Goal: Task Accomplishment & Management: Complete application form

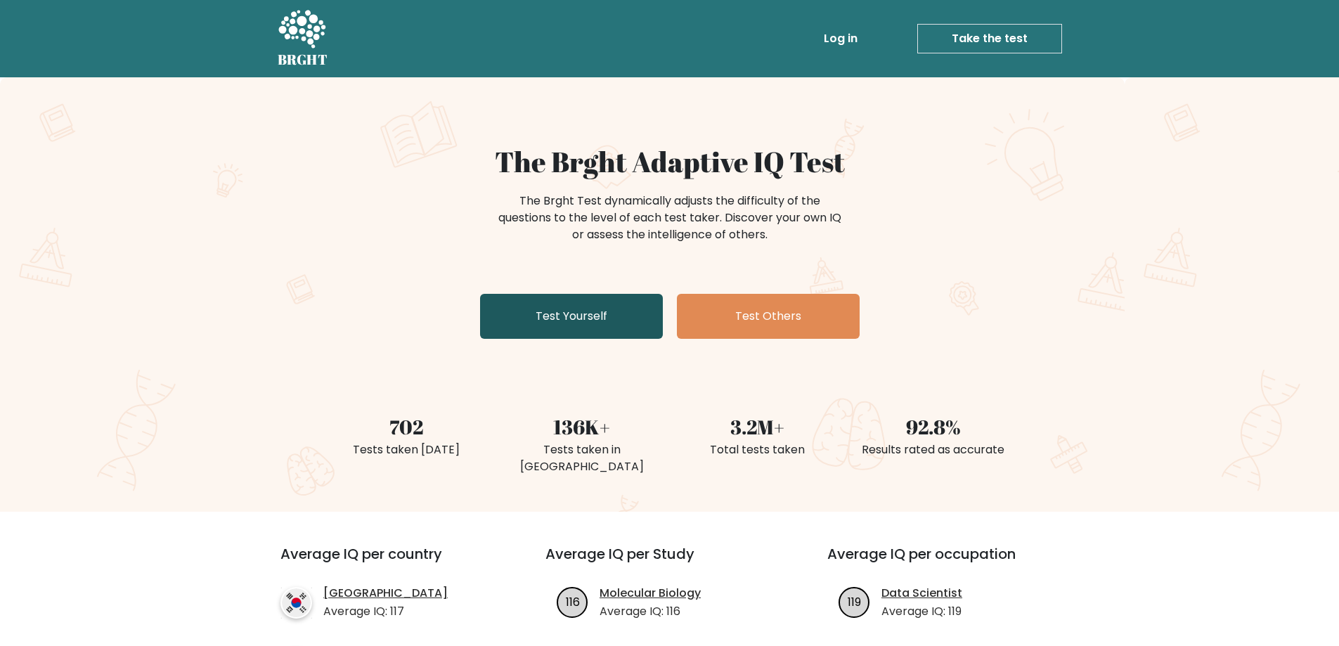
click at [540, 313] on link "Test Yourself" at bounding box center [571, 316] width 183 height 45
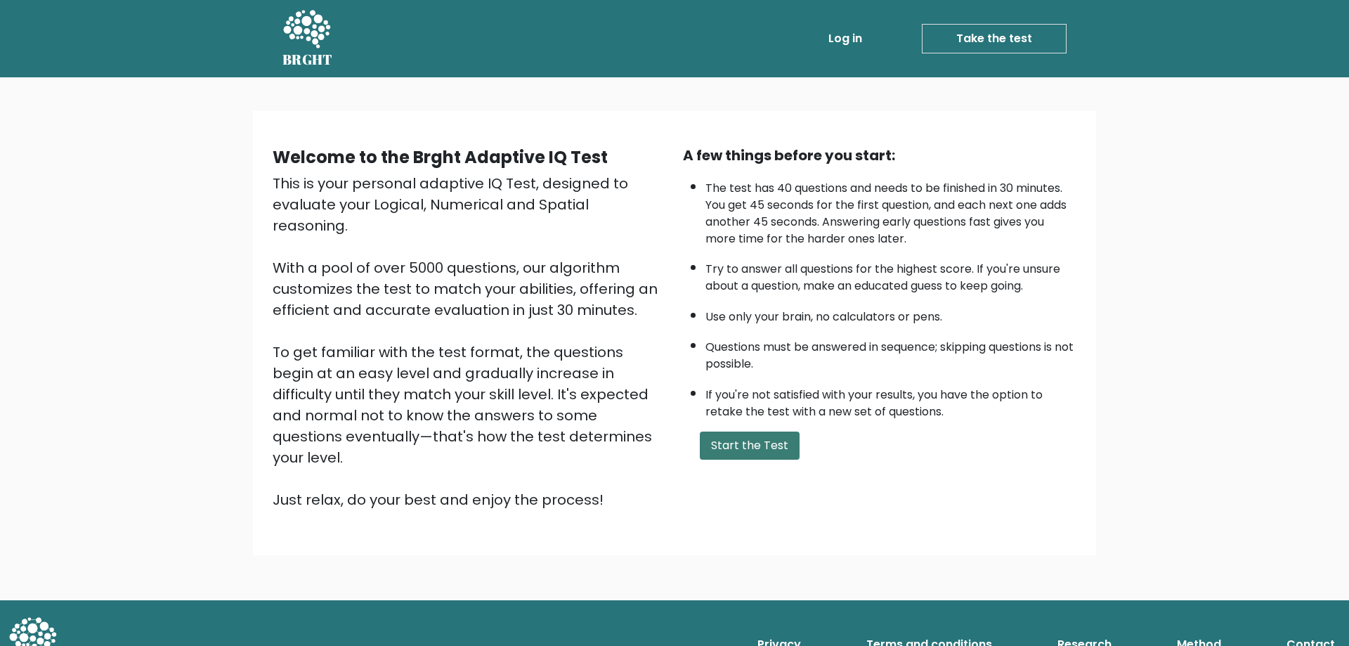
click at [732, 441] on button "Start the Test" at bounding box center [750, 445] width 100 height 28
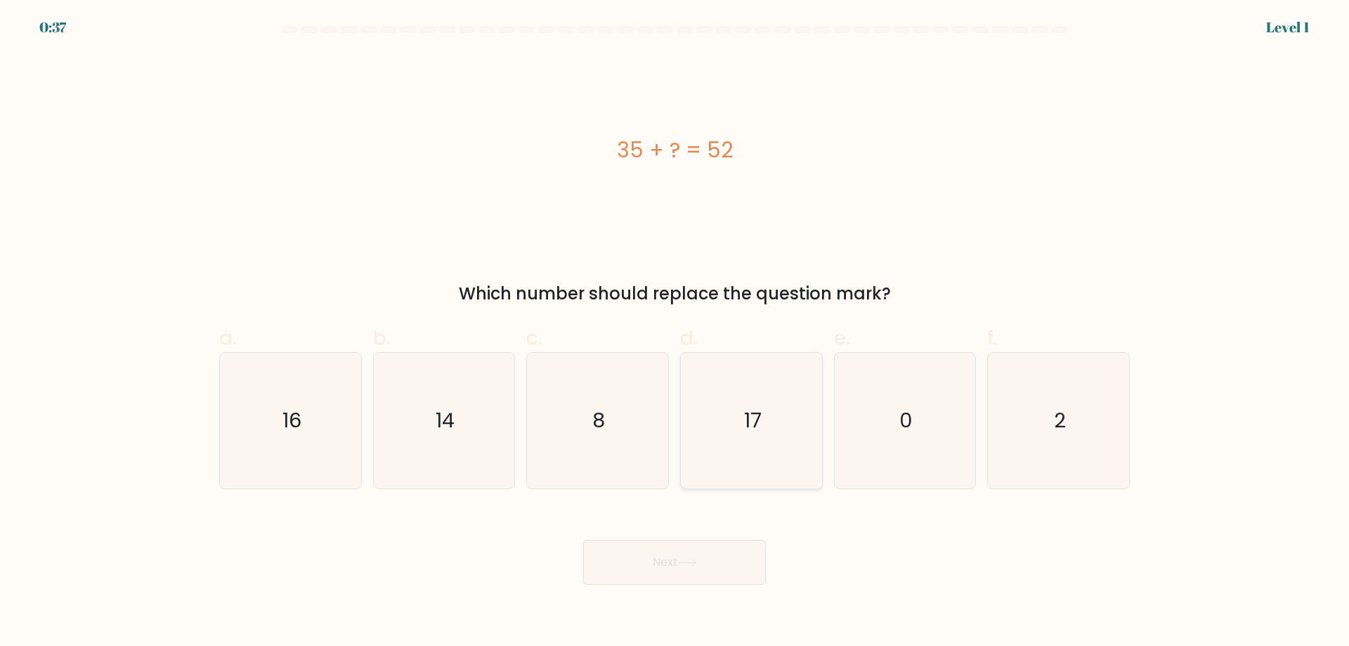
click at [776, 422] on icon "17" at bounding box center [752, 421] width 136 height 136
click at [675, 332] on input "d. 17" at bounding box center [675, 327] width 1 height 9
radio input "true"
click at [726, 559] on button "Next" at bounding box center [674, 562] width 183 height 45
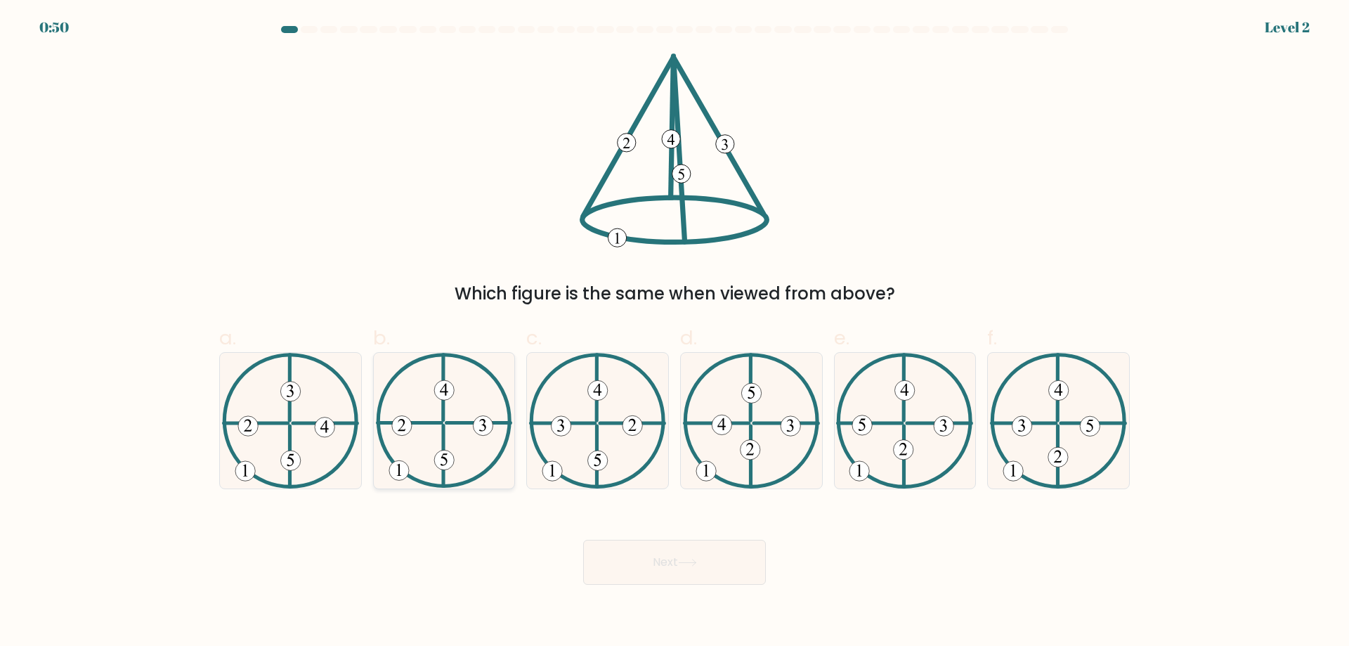
click at [465, 401] on icon at bounding box center [444, 421] width 137 height 136
click at [675, 332] on input "b." at bounding box center [675, 327] width 1 height 9
radio input "true"
click at [675, 559] on button "Next" at bounding box center [674, 562] width 183 height 45
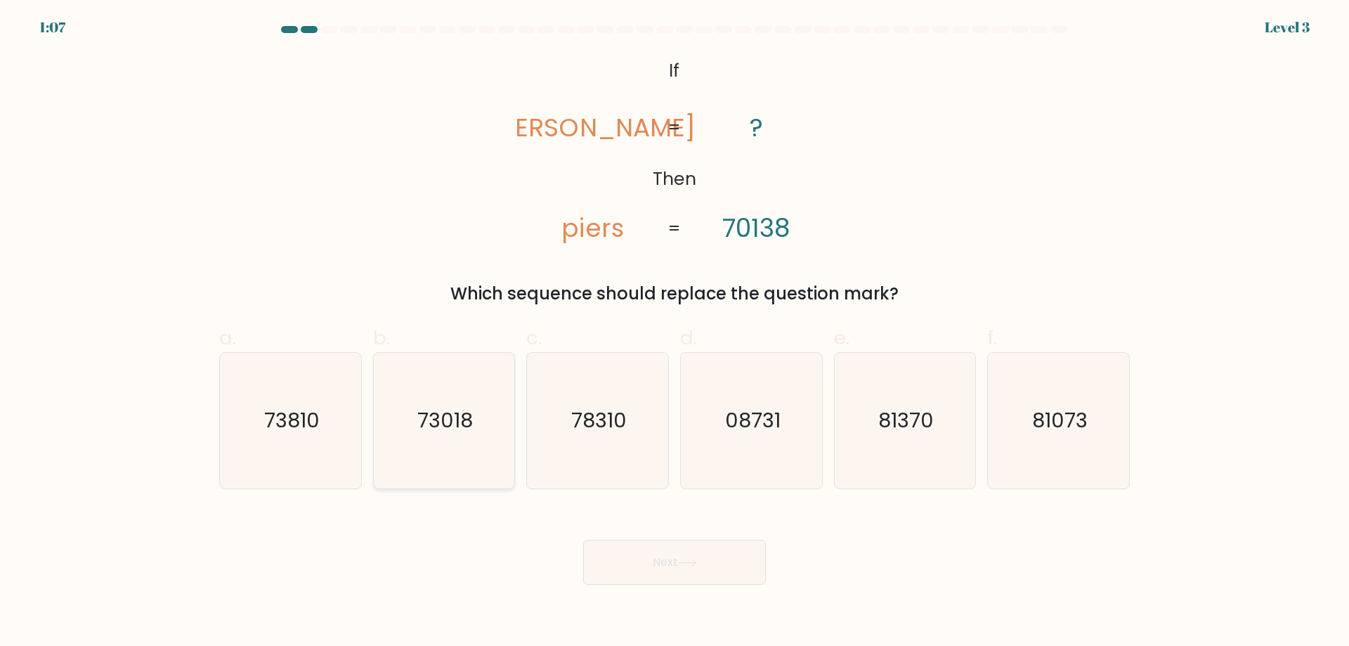
click at [465, 387] on icon "73018" at bounding box center [444, 421] width 136 height 136
click at [675, 332] on input "b. 73018" at bounding box center [675, 327] width 1 height 9
radio input "true"
click at [666, 571] on button "Next" at bounding box center [674, 562] width 183 height 45
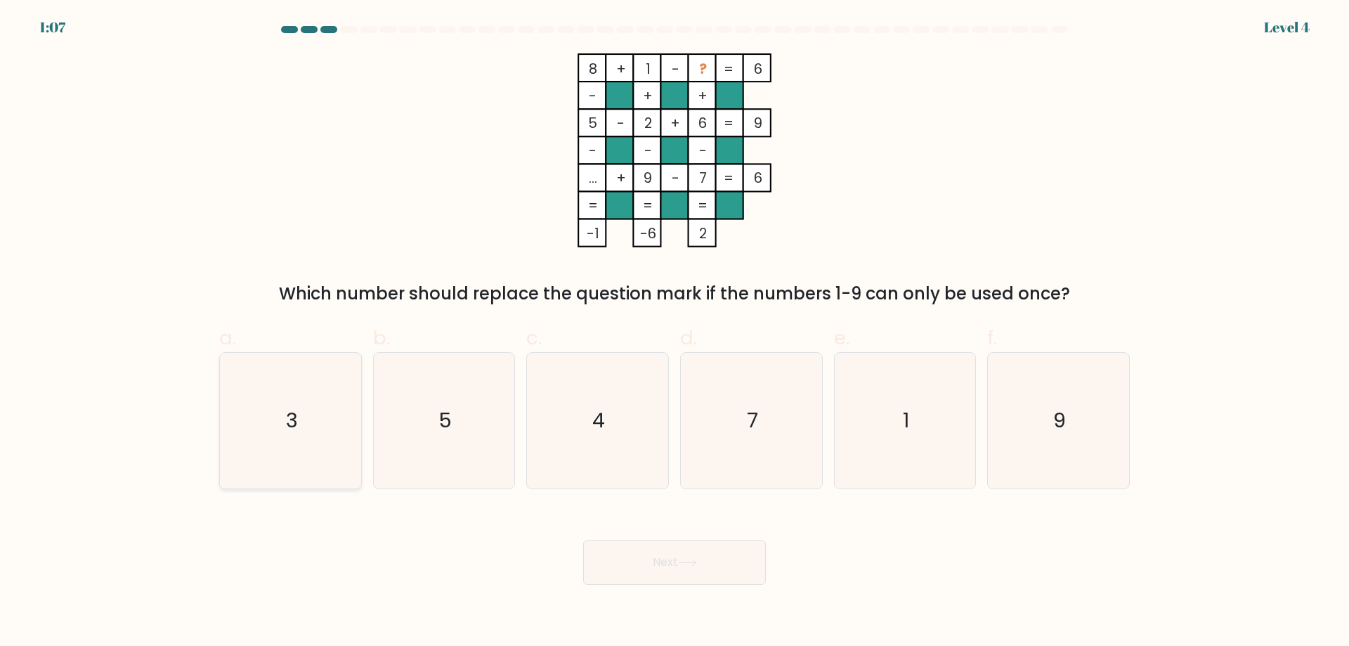
click at [248, 408] on icon "3" at bounding box center [291, 421] width 136 height 136
click at [675, 332] on input "a. 3" at bounding box center [675, 327] width 1 height 9
radio input "true"
click at [618, 572] on button "Next" at bounding box center [674, 562] width 183 height 45
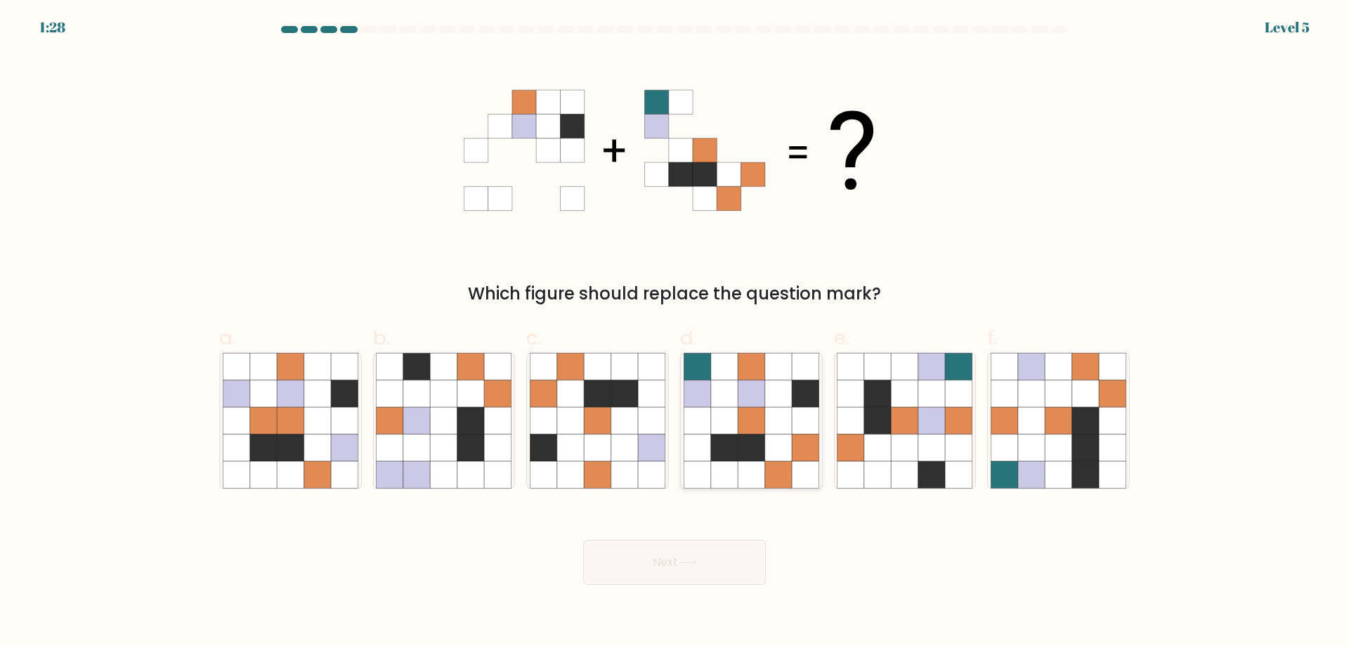
click at [744, 462] on icon at bounding box center [751, 474] width 27 height 27
click at [675, 332] on input "d." at bounding box center [675, 327] width 1 height 9
radio input "true"
click at [742, 561] on button "Next" at bounding box center [674, 562] width 183 height 45
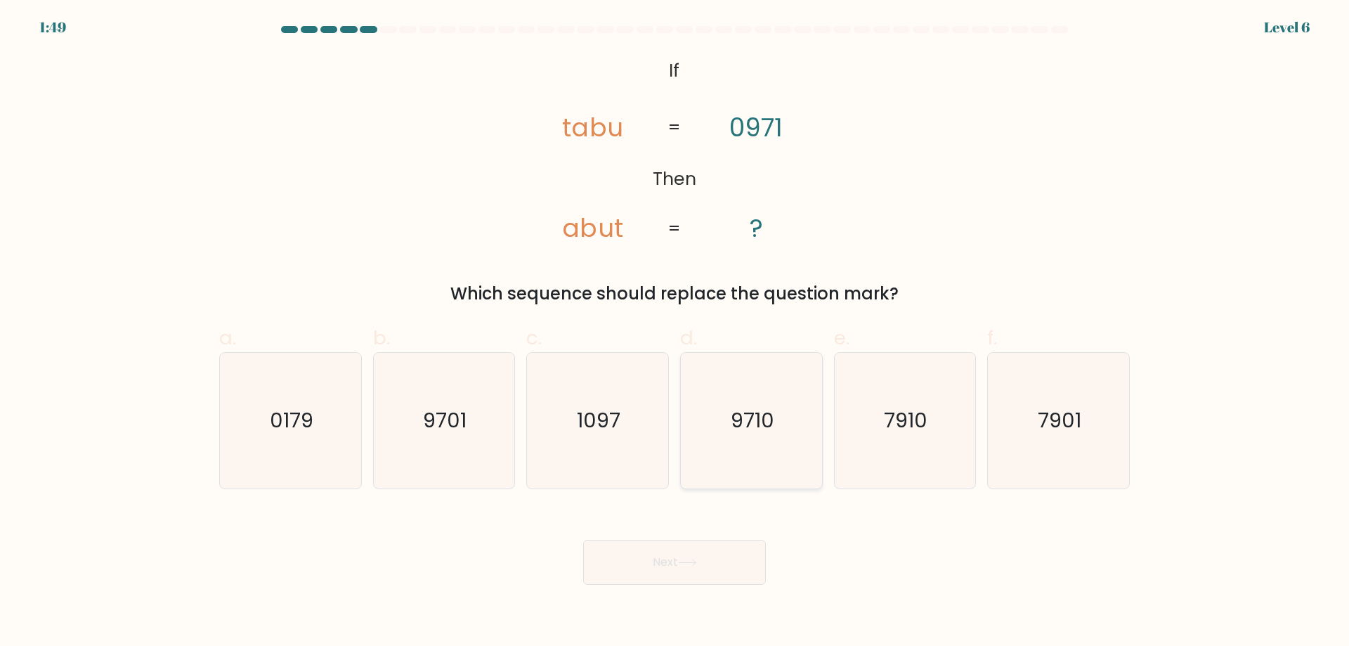
click at [740, 420] on text "9710" at bounding box center [753, 420] width 44 height 28
click at [675, 332] on input "d. 9710" at bounding box center [675, 327] width 1 height 9
radio input "true"
click at [715, 568] on button "Next" at bounding box center [674, 562] width 183 height 45
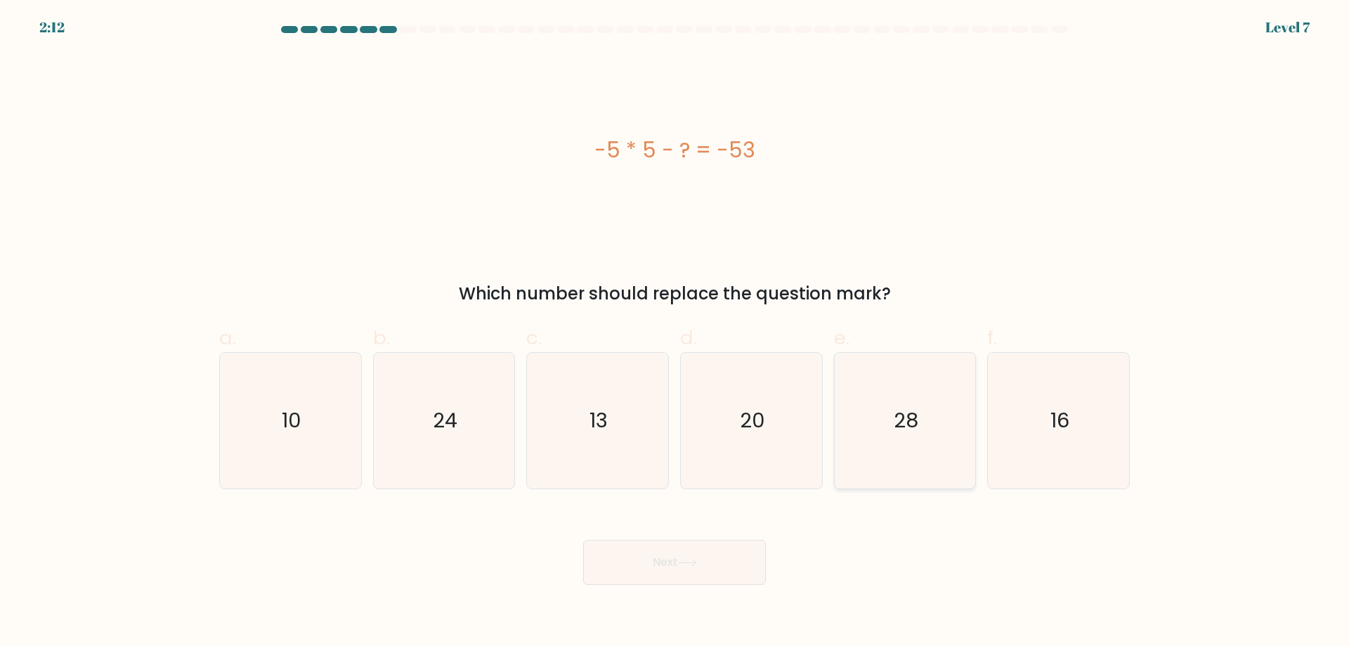
click at [904, 368] on icon "28" at bounding box center [905, 421] width 136 height 136
click at [675, 332] on input "e. 28" at bounding box center [675, 327] width 1 height 9
radio input "true"
click at [712, 552] on button "Next" at bounding box center [674, 562] width 183 height 45
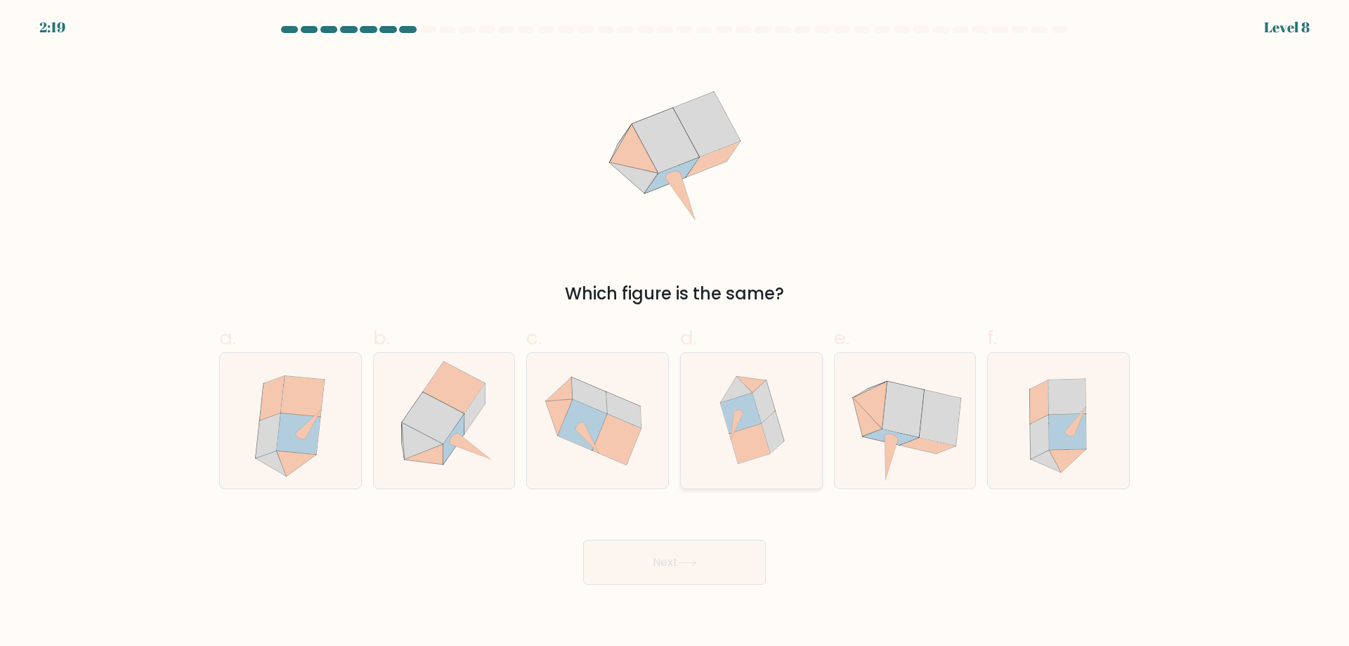
click at [746, 439] on icon at bounding box center [749, 443] width 41 height 40
click at [675, 332] on input "d." at bounding box center [675, 327] width 1 height 9
radio input "true"
click at [668, 571] on button "Next" at bounding box center [674, 562] width 183 height 45
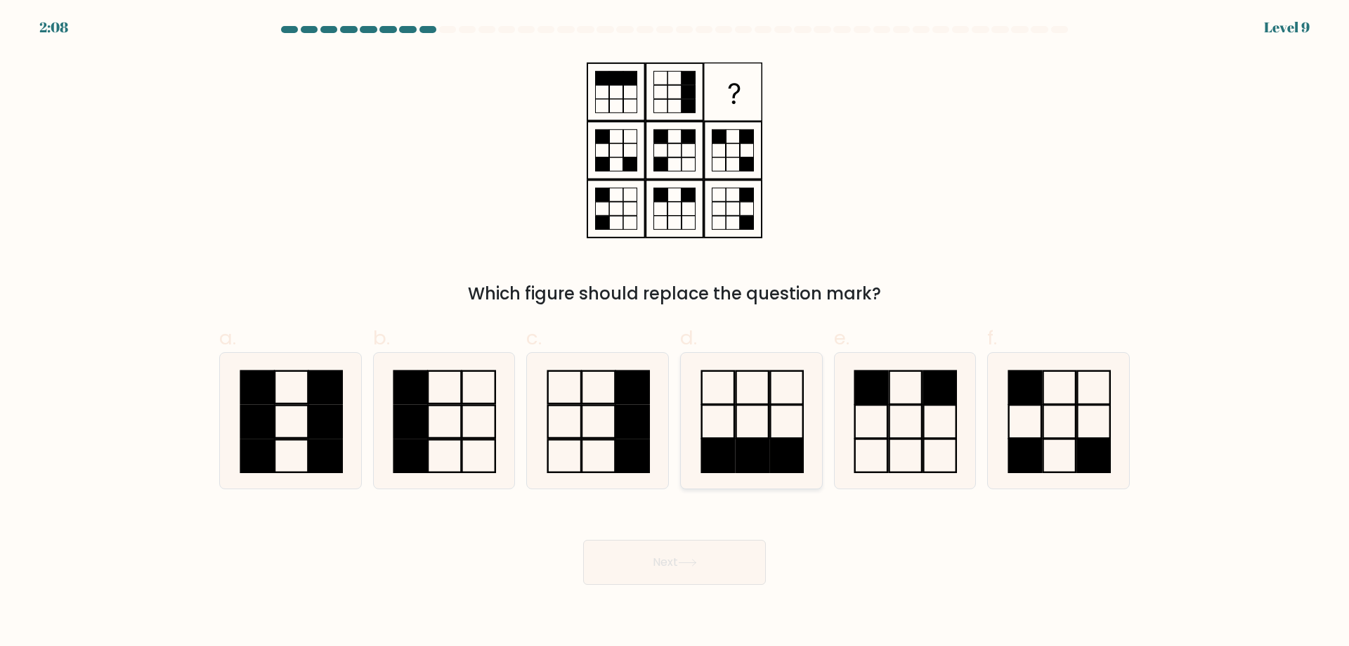
click at [814, 428] on icon at bounding box center [752, 421] width 136 height 136
click at [675, 332] on input "d." at bounding box center [675, 327] width 1 height 9
radio input "true"
click at [732, 576] on button "Next" at bounding box center [674, 562] width 183 height 45
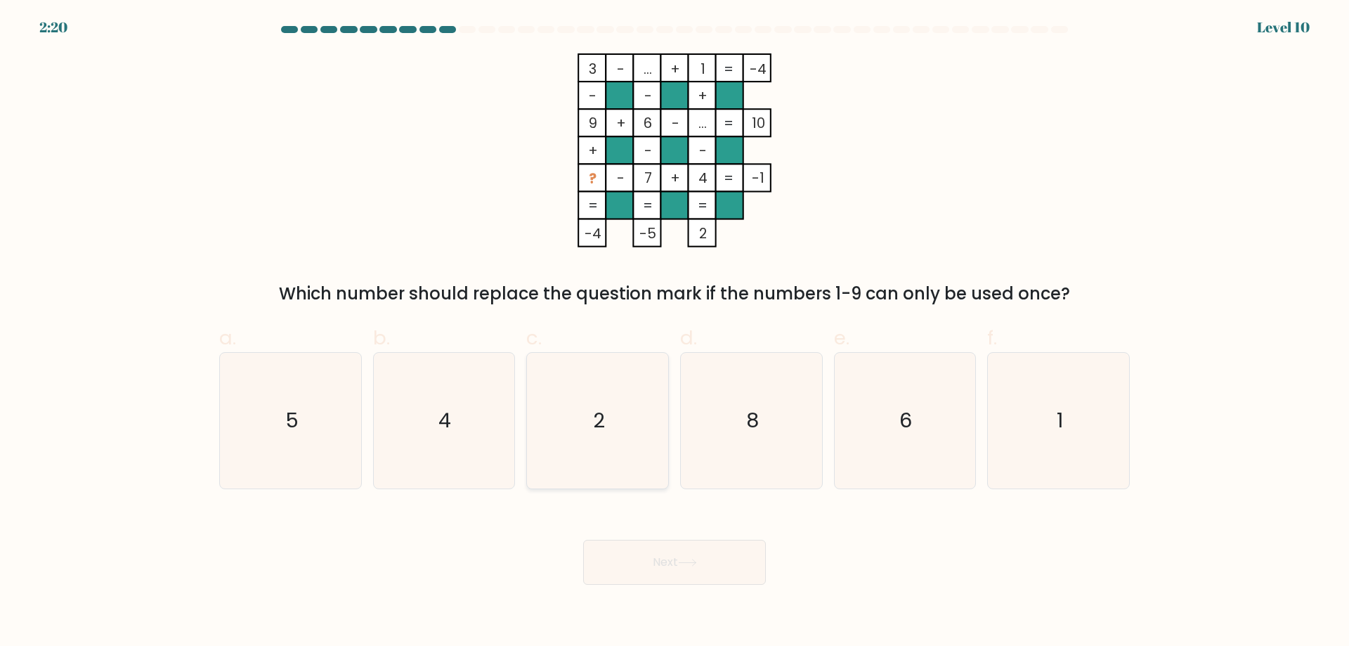
click at [637, 404] on icon "2" at bounding box center [598, 421] width 136 height 136
click at [675, 332] on input "c. 2" at bounding box center [675, 327] width 1 height 9
radio input "true"
click at [720, 556] on button "Next" at bounding box center [674, 562] width 183 height 45
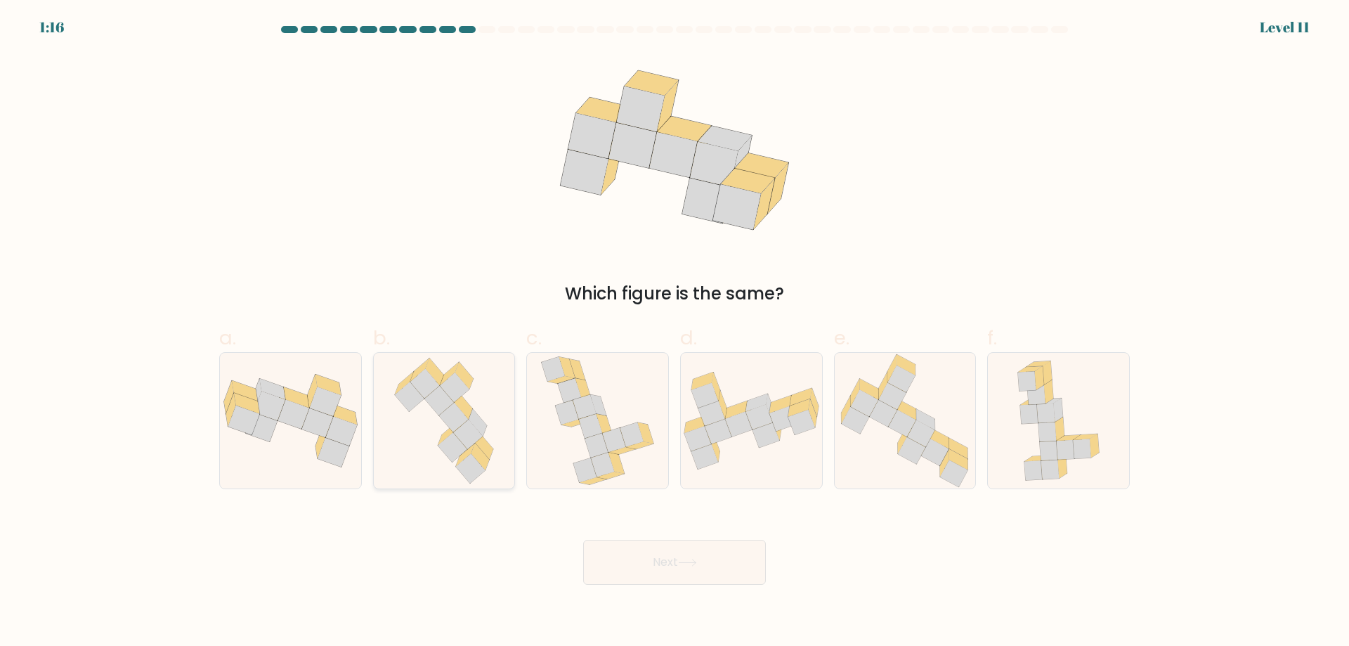
click at [428, 474] on icon at bounding box center [444, 421] width 115 height 136
click at [675, 332] on input "b." at bounding box center [675, 327] width 1 height 9
radio input "true"
click at [693, 558] on button "Next" at bounding box center [674, 562] width 183 height 45
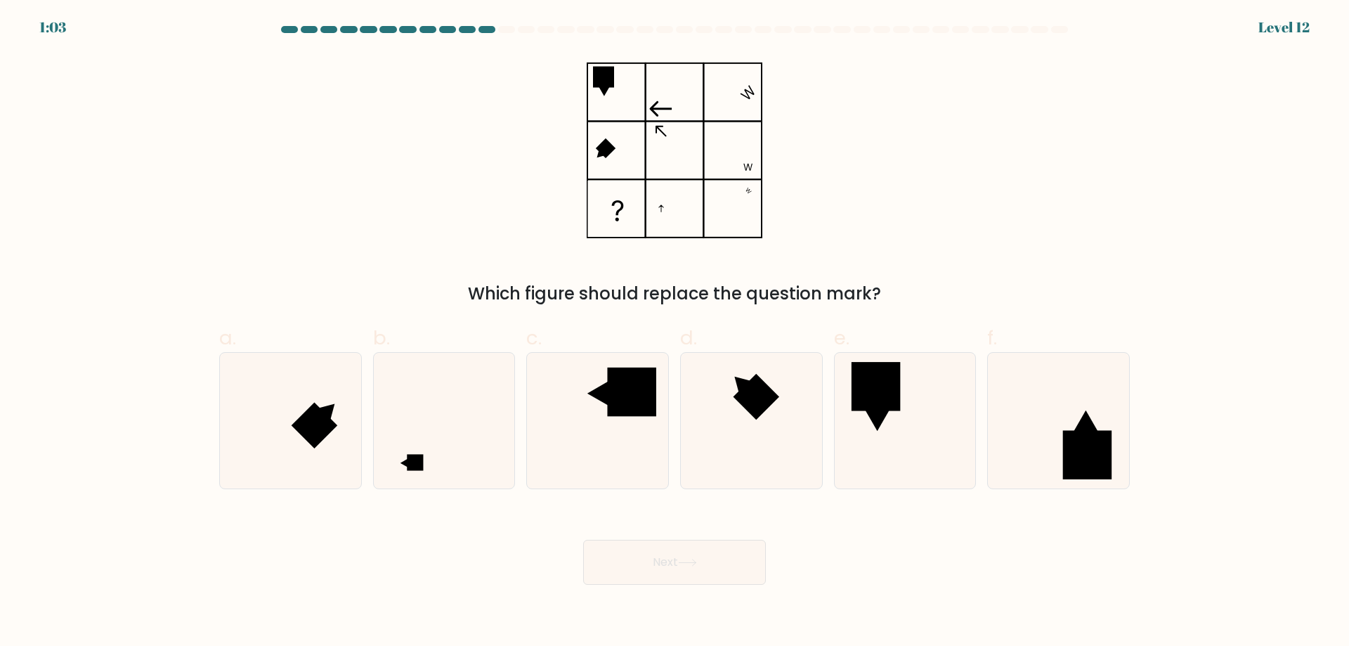
drag, startPoint x: 424, startPoint y: 413, endPoint x: 557, endPoint y: 511, distance: 165.3
click at [424, 413] on icon at bounding box center [444, 421] width 136 height 136
click at [675, 332] on input "b." at bounding box center [675, 327] width 1 height 9
radio input "true"
click at [667, 557] on button "Next" at bounding box center [674, 562] width 183 height 45
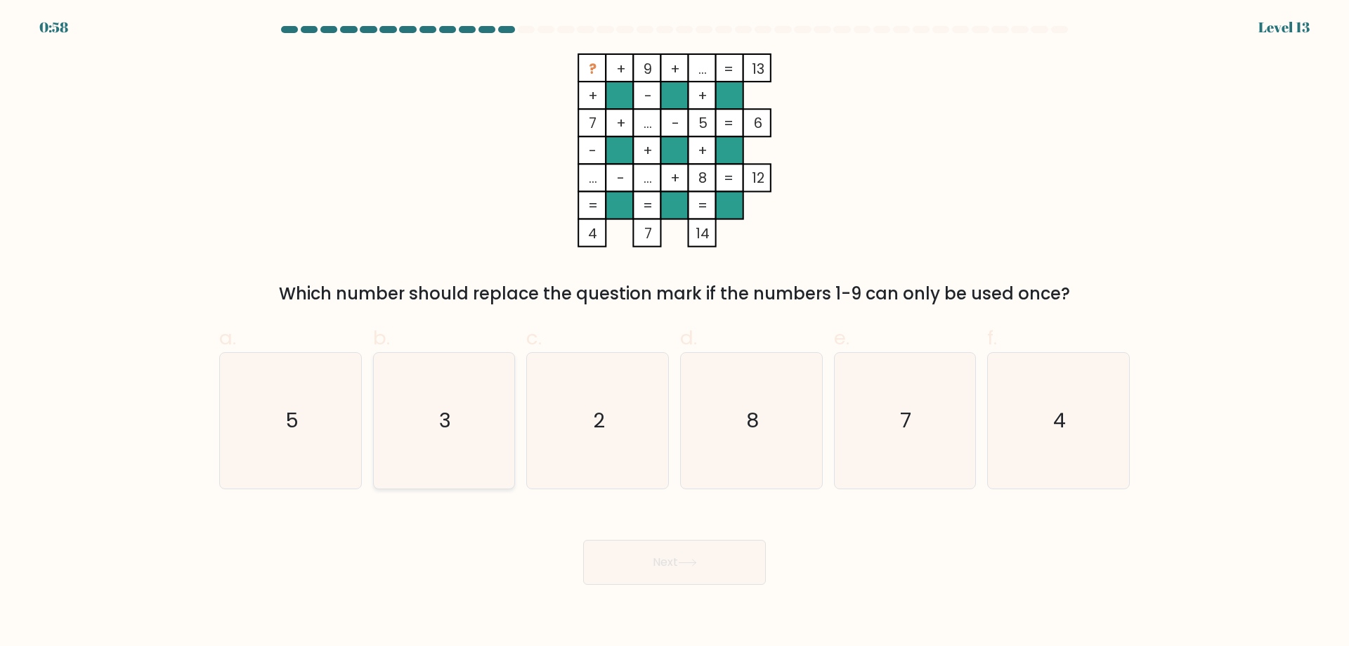
click at [444, 379] on icon "3" at bounding box center [444, 421] width 136 height 136
click at [675, 332] on input "b. 3" at bounding box center [675, 327] width 1 height 9
radio input "true"
click at [705, 569] on button "Next" at bounding box center [674, 562] width 183 height 45
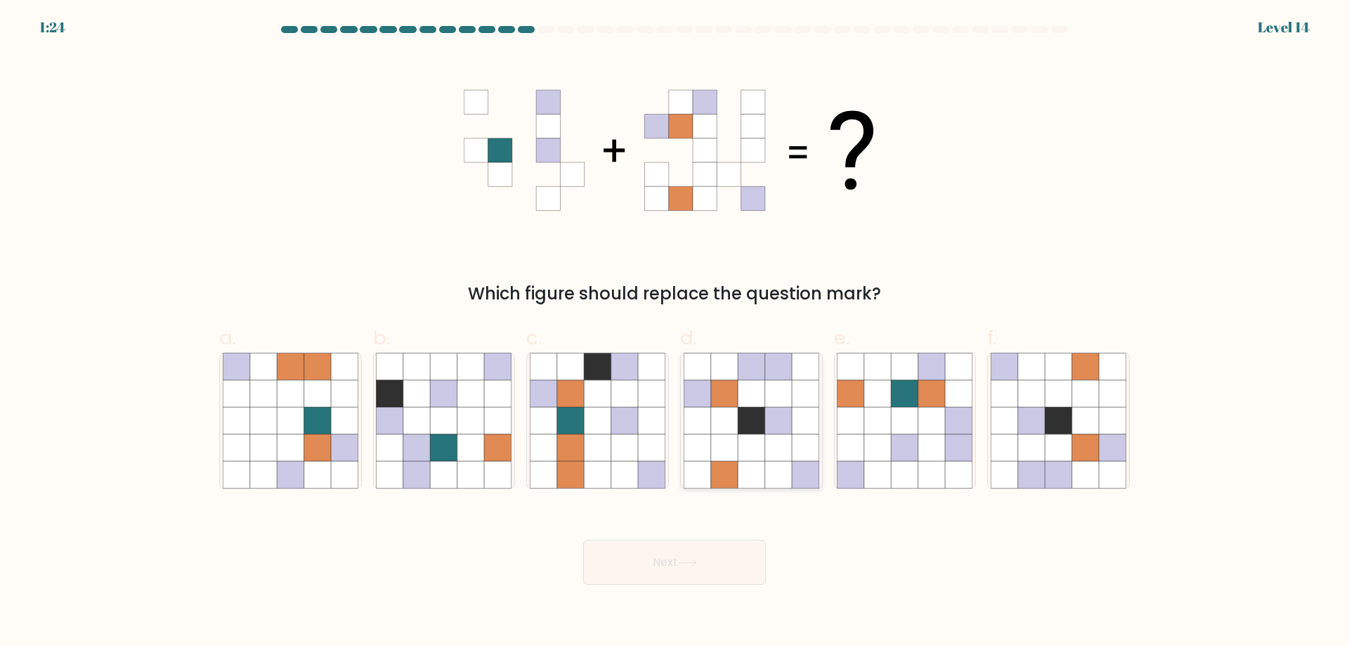
click at [759, 393] on icon at bounding box center [751, 393] width 27 height 27
click at [675, 332] on input "d." at bounding box center [675, 327] width 1 height 9
radio input "true"
click at [895, 431] on icon at bounding box center [905, 420] width 27 height 27
click at [675, 332] on input "e." at bounding box center [675, 327] width 1 height 9
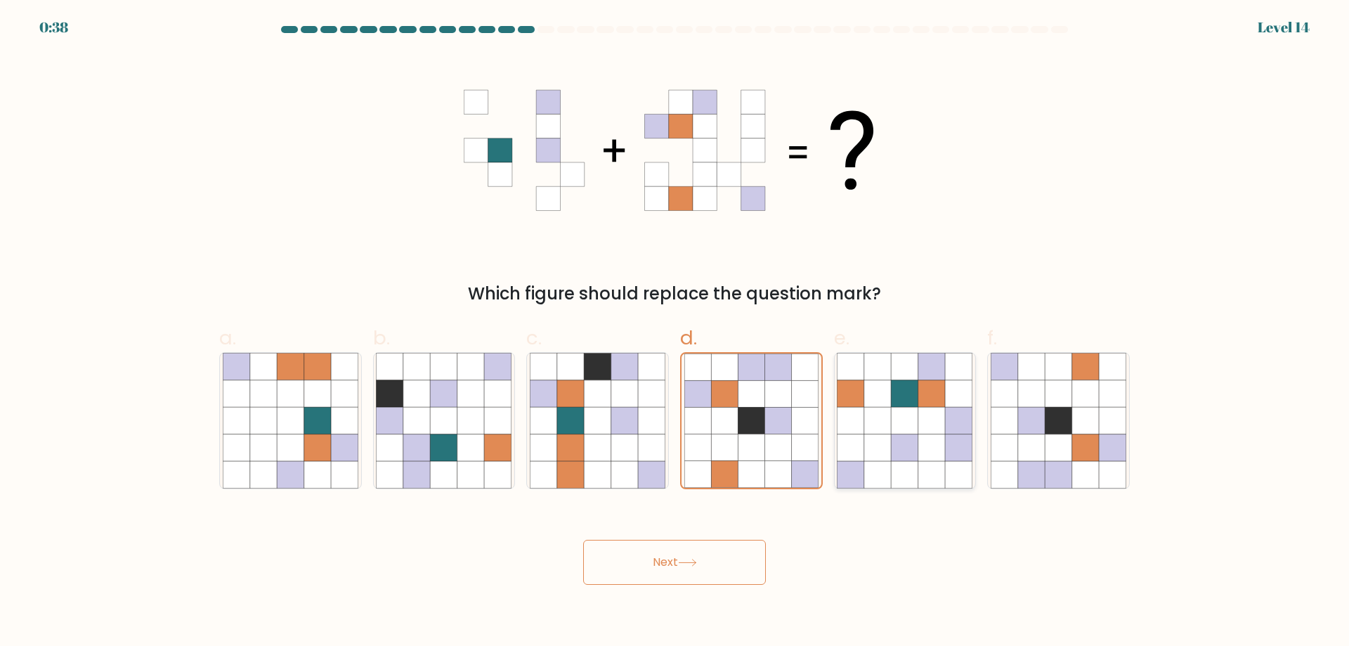
radio input "true"
click at [709, 564] on button "Next" at bounding box center [674, 562] width 183 height 45
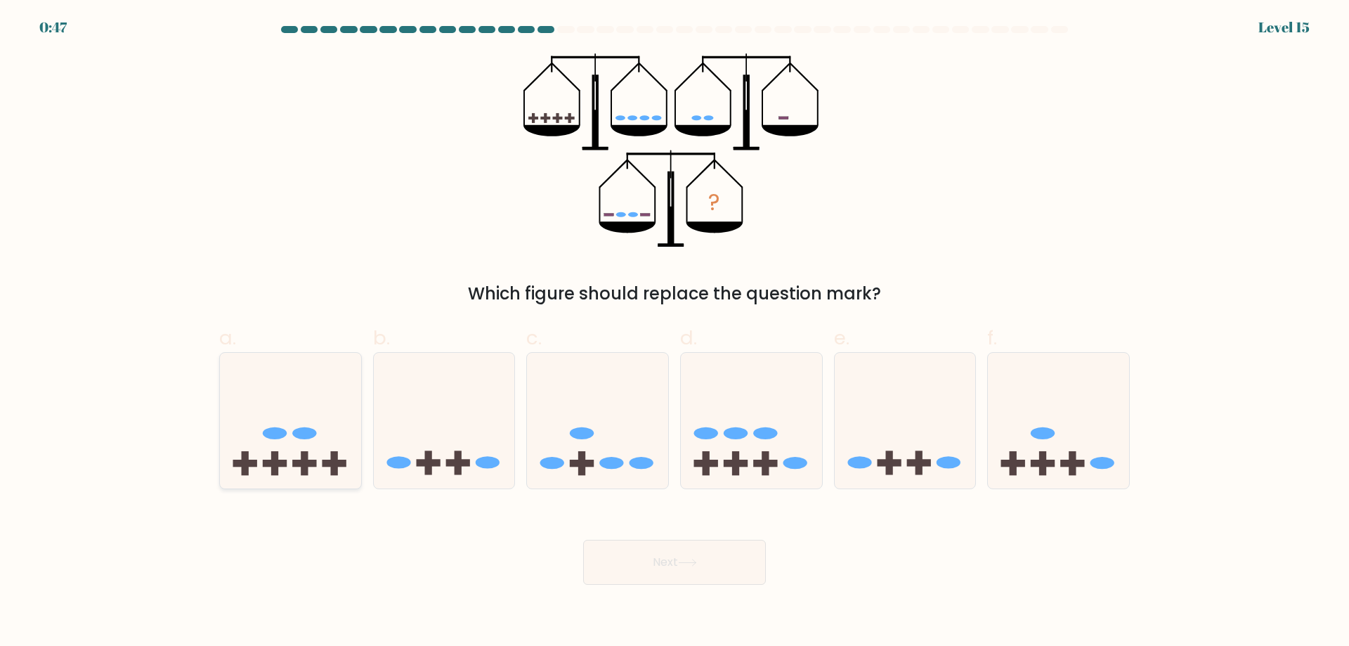
click at [312, 417] on icon at bounding box center [290, 420] width 141 height 117
click at [675, 332] on input "a." at bounding box center [675, 327] width 1 height 9
radio input "true"
click at [654, 580] on button "Next" at bounding box center [674, 562] width 183 height 45
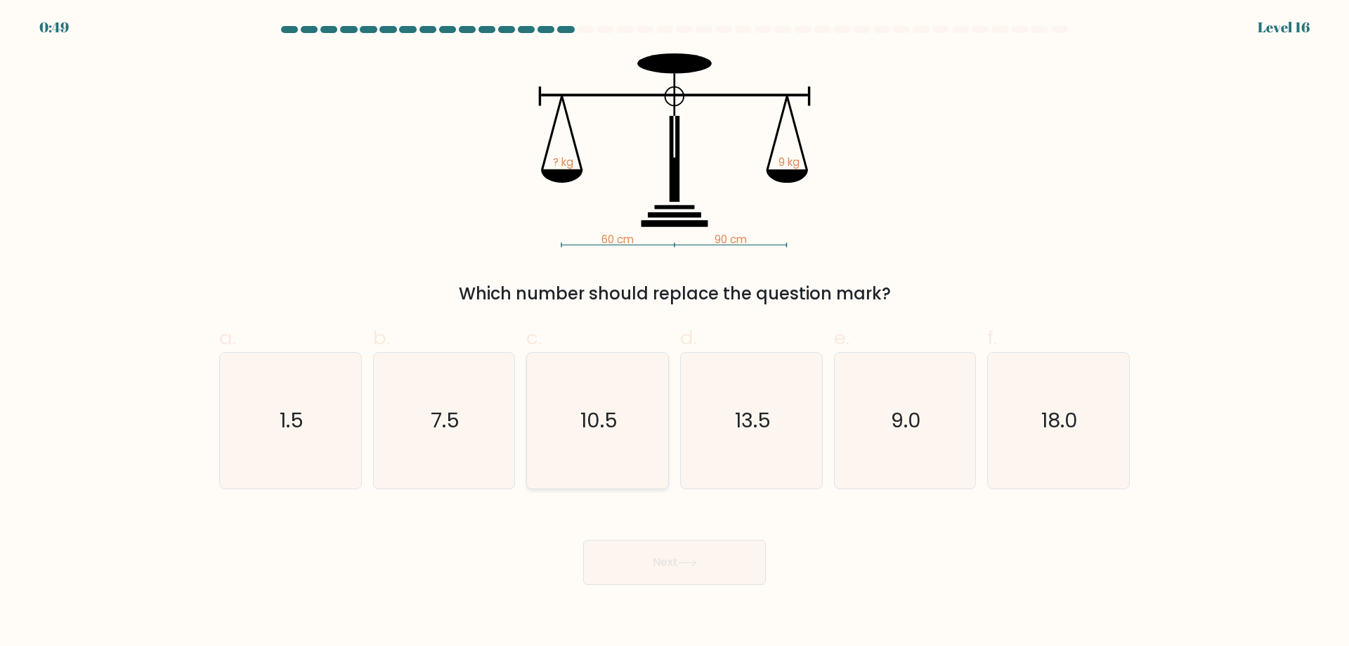
click at [613, 441] on icon "10.5" at bounding box center [598, 421] width 136 height 136
click at [675, 332] on input "c. 10.5" at bounding box center [675, 327] width 1 height 9
radio input "true"
click at [677, 557] on button "Next" at bounding box center [674, 562] width 183 height 45
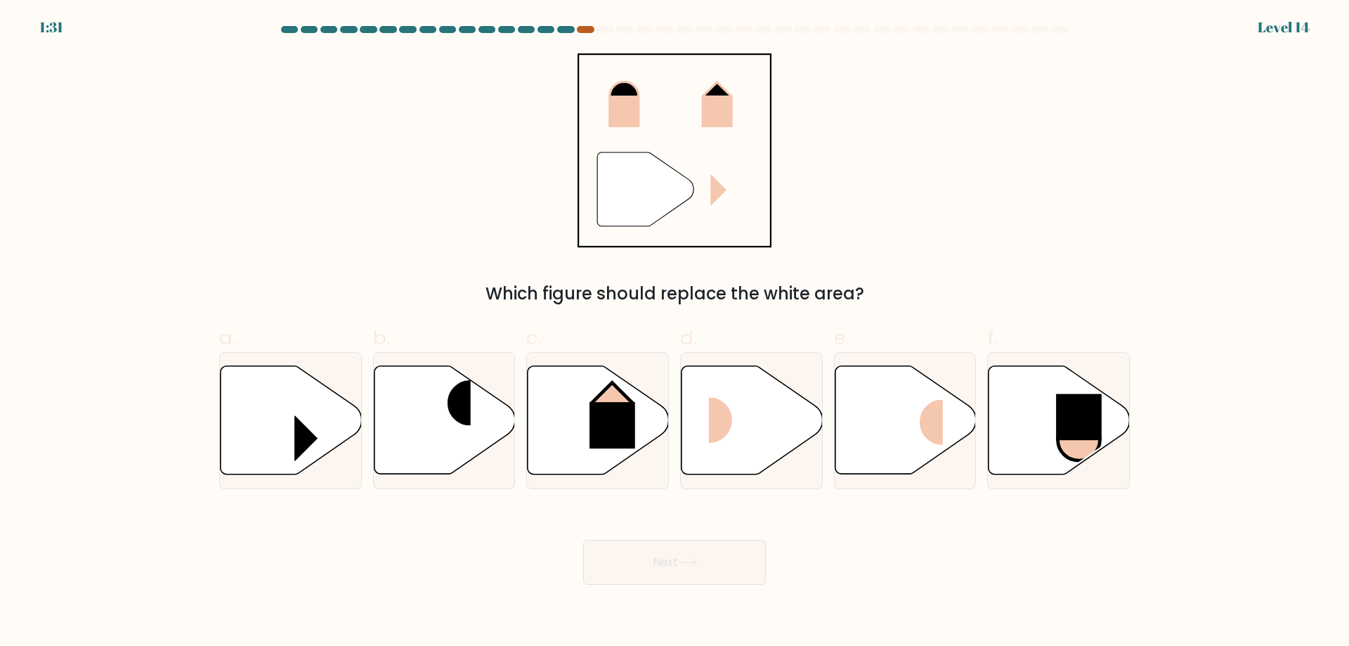
click at [590, 31] on div at bounding box center [585, 29] width 17 height 7
click at [876, 402] on icon at bounding box center [905, 420] width 141 height 108
click at [675, 332] on input "e." at bounding box center [675, 327] width 1 height 9
radio input "true"
click at [707, 566] on button "Next" at bounding box center [674, 562] width 183 height 45
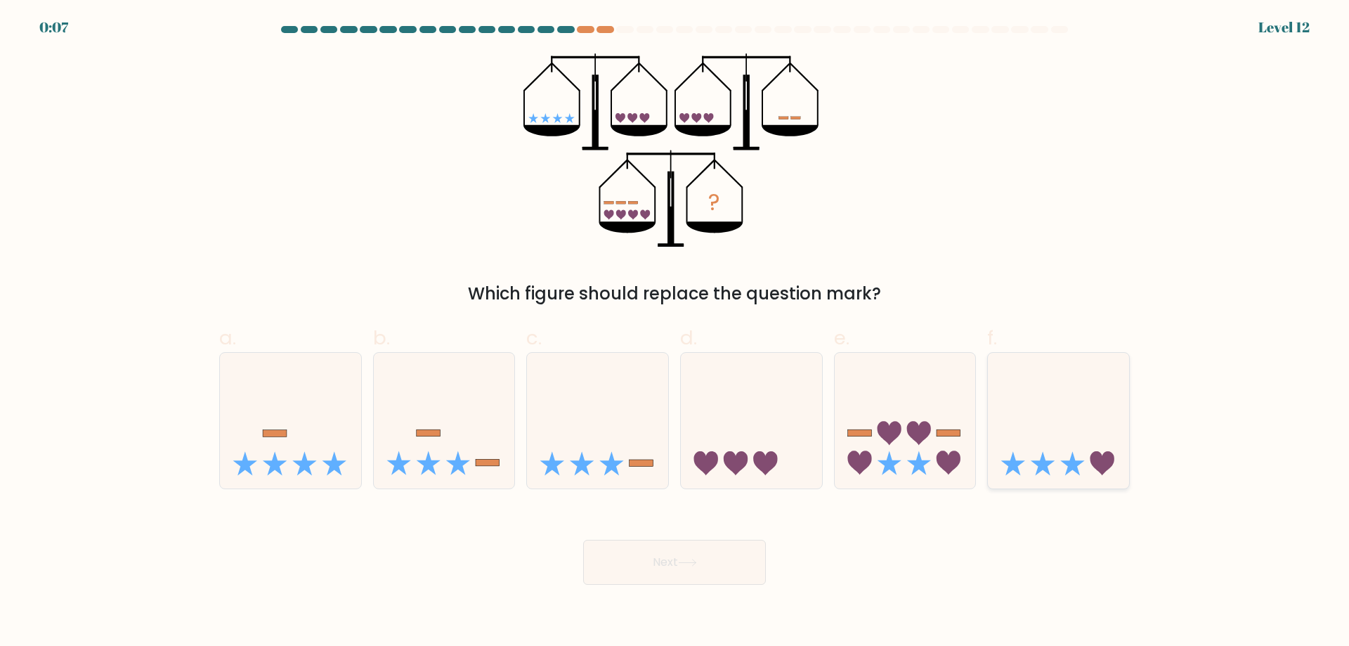
click at [1029, 450] on icon at bounding box center [1058, 420] width 141 height 117
click at [675, 332] on input "f." at bounding box center [675, 327] width 1 height 9
radio input "true"
click at [732, 560] on button "Next" at bounding box center [674, 562] width 183 height 45
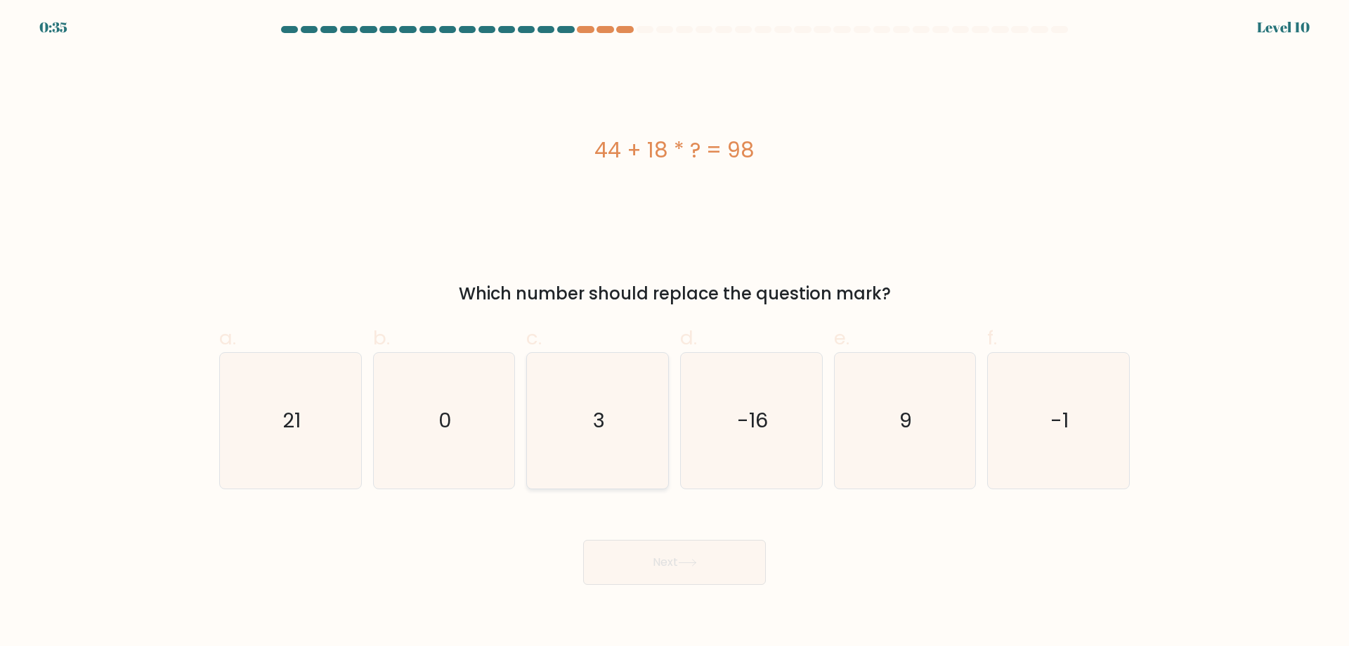
click at [637, 453] on icon "3" at bounding box center [598, 421] width 136 height 136
click at [675, 332] on input "c. 3" at bounding box center [675, 327] width 1 height 9
radio input "true"
click at [697, 561] on icon at bounding box center [687, 563] width 19 height 8
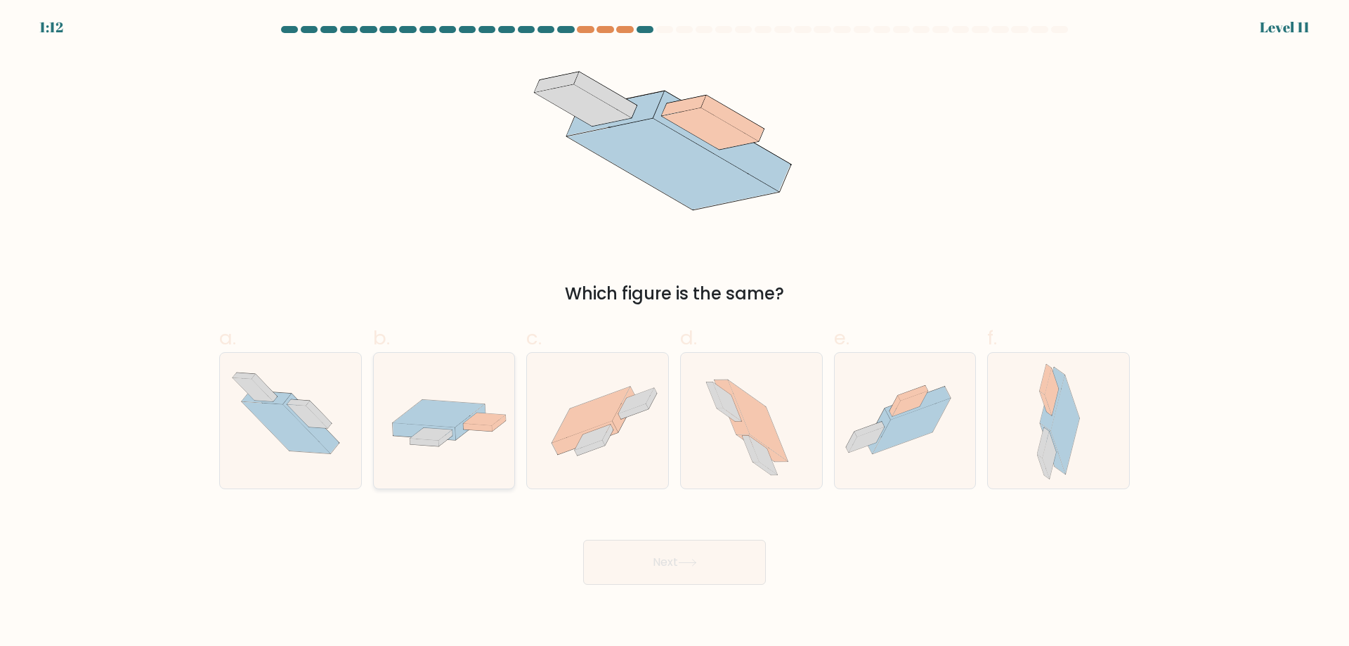
drag, startPoint x: 415, startPoint y: 411, endPoint x: 462, endPoint y: 408, distance: 47.2
click at [415, 410] on icon at bounding box center [438, 413] width 91 height 27
click at [675, 332] on input "b." at bounding box center [675, 327] width 1 height 9
radio input "true"
click at [936, 458] on icon at bounding box center [905, 420] width 141 height 105
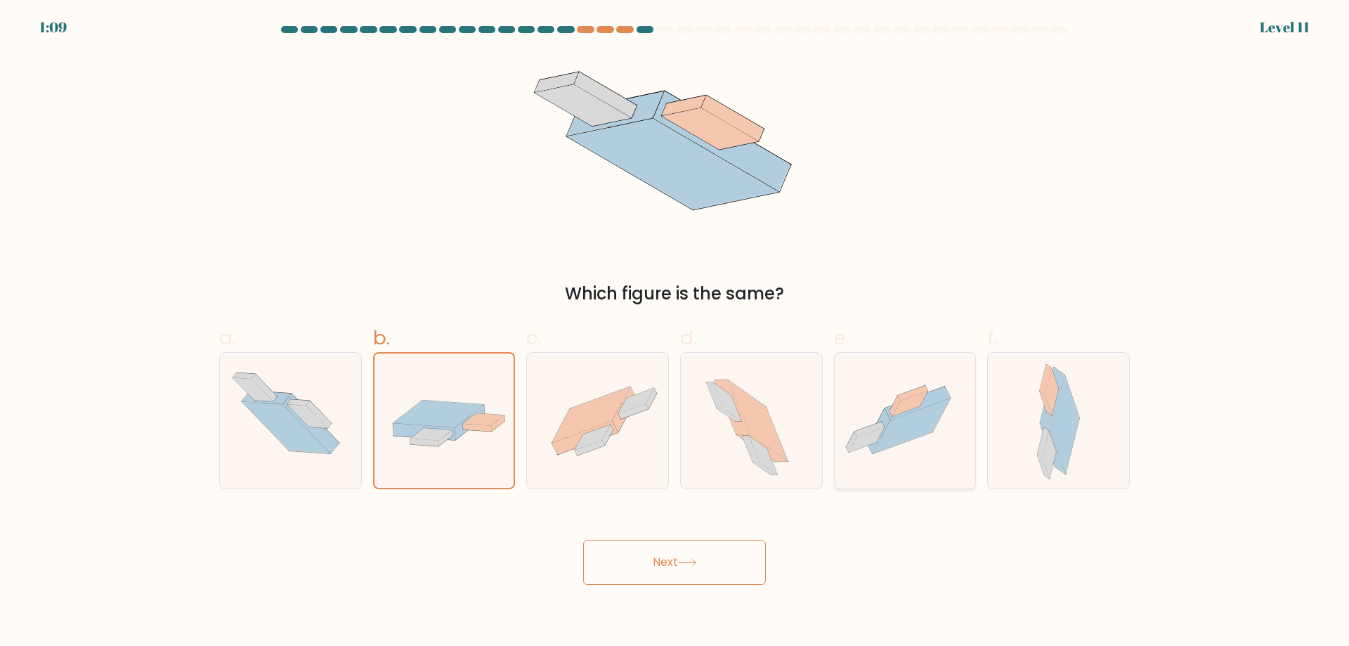
click at [675, 332] on input "e." at bounding box center [675, 327] width 1 height 9
radio input "true"
click at [722, 560] on button "Next" at bounding box center [674, 562] width 183 height 45
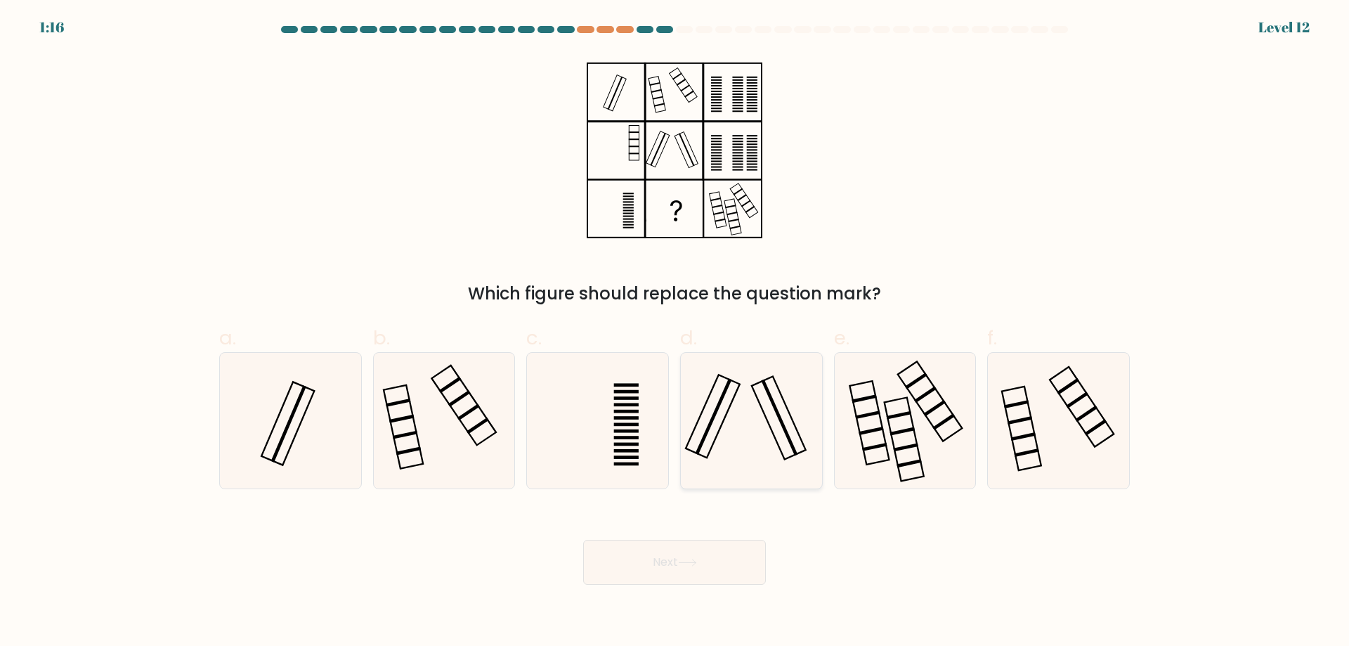
click at [777, 401] on icon at bounding box center [752, 421] width 136 height 136
click at [675, 332] on input "d." at bounding box center [675, 327] width 1 height 9
radio input "true"
click at [721, 560] on button "Next" at bounding box center [674, 562] width 183 height 45
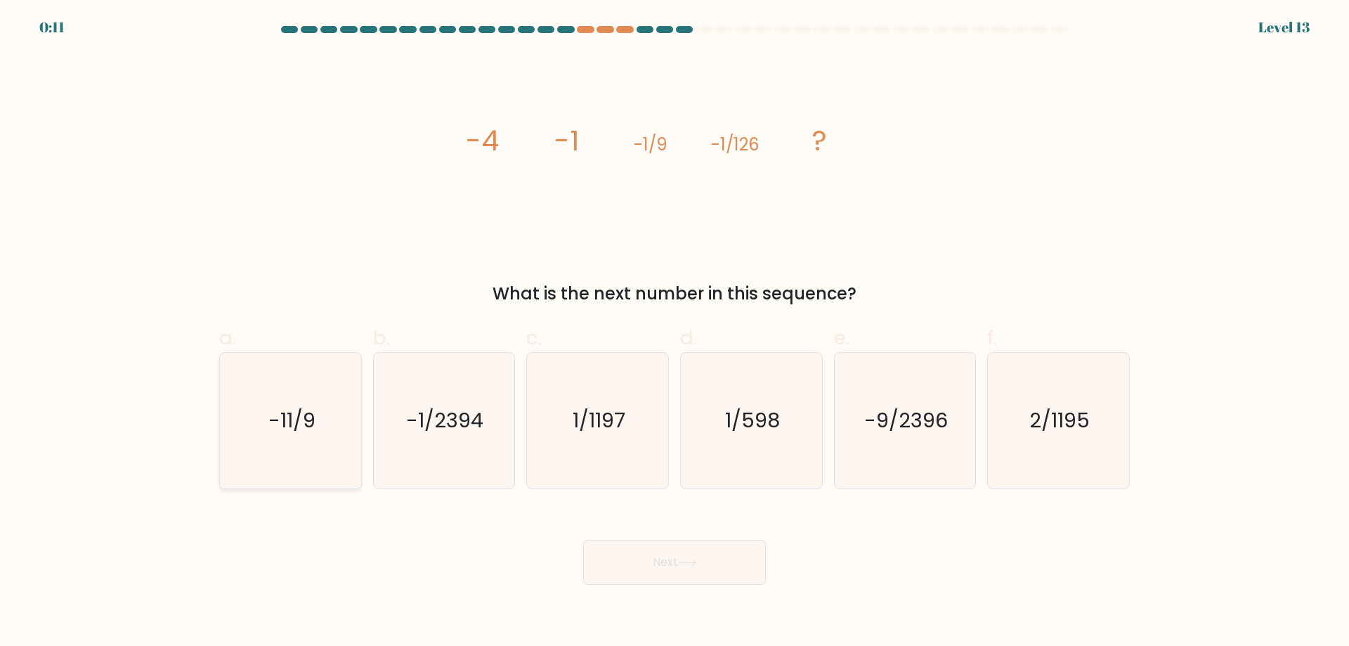
click at [274, 472] on icon "-11/9" at bounding box center [291, 421] width 136 height 136
click at [675, 332] on input "a. -11/9" at bounding box center [675, 327] width 1 height 9
radio input "true"
click at [644, 563] on button "Next" at bounding box center [674, 562] width 183 height 45
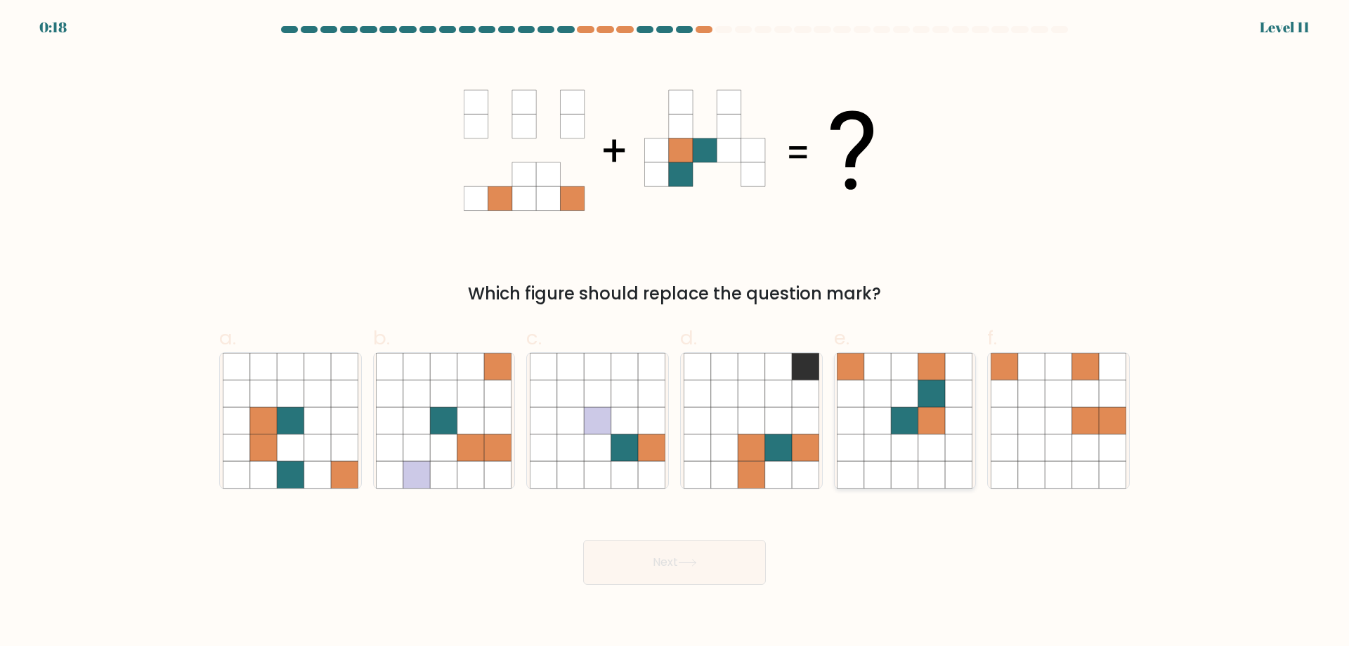
click at [914, 431] on icon at bounding box center [905, 420] width 27 height 27
click at [675, 332] on input "e." at bounding box center [675, 327] width 1 height 9
radio input "true"
click at [702, 566] on button "Next" at bounding box center [674, 562] width 183 height 45
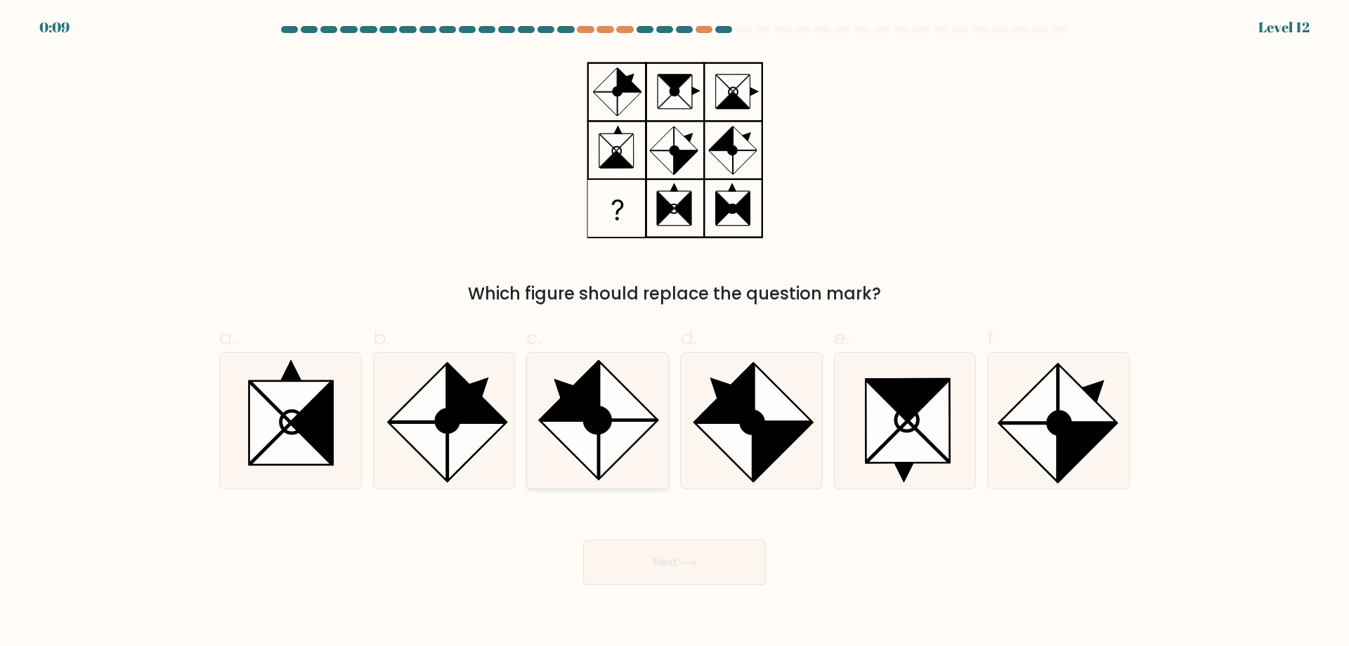
click at [598, 409] on ellipse at bounding box center [598, 420] width 37 height 37
click at [675, 332] on input "c." at bounding box center [675, 327] width 1 height 9
radio input "true"
click at [664, 556] on button "Next" at bounding box center [674, 562] width 183 height 45
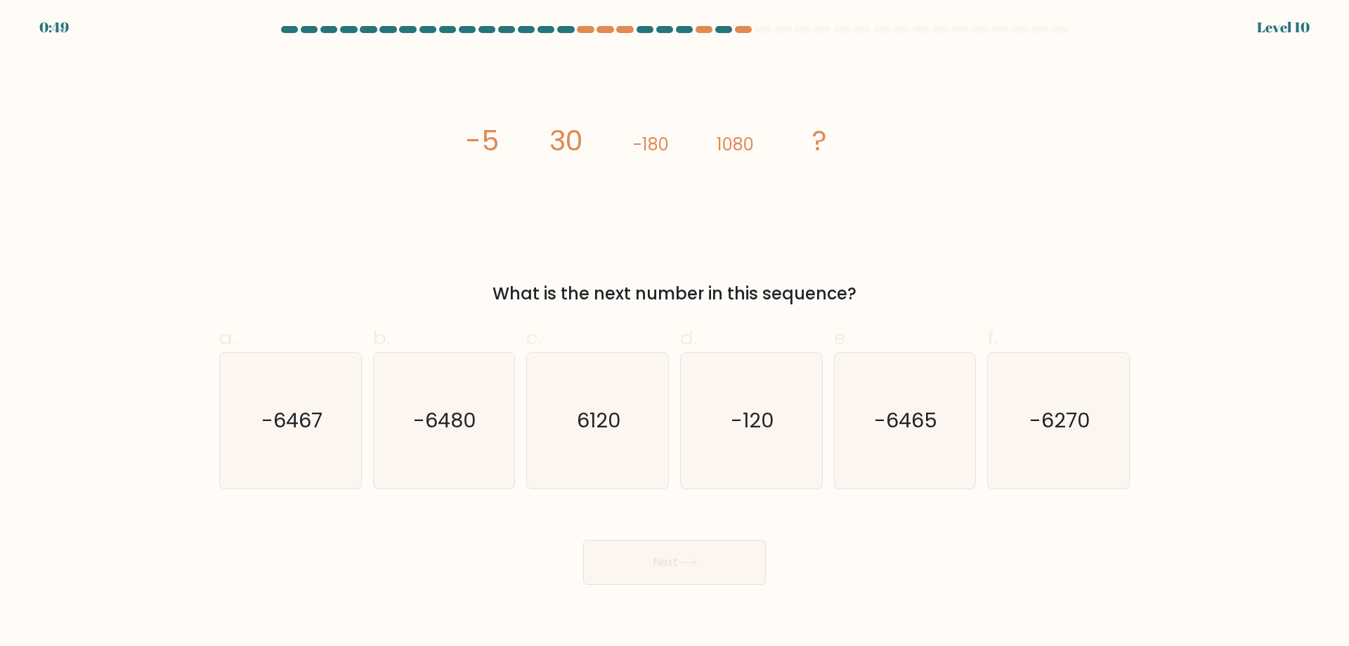
drag, startPoint x: 682, startPoint y: 290, endPoint x: 765, endPoint y: 283, distance: 84.0
click at [741, 283] on div "What is the next number in this sequence?" at bounding box center [675, 293] width 894 height 25
click at [770, 283] on div "What is the next number in this sequence?" at bounding box center [675, 293] width 894 height 25
click at [432, 446] on icon "-6480" at bounding box center [444, 421] width 136 height 136
click at [675, 332] on input "b. -6480" at bounding box center [675, 327] width 1 height 9
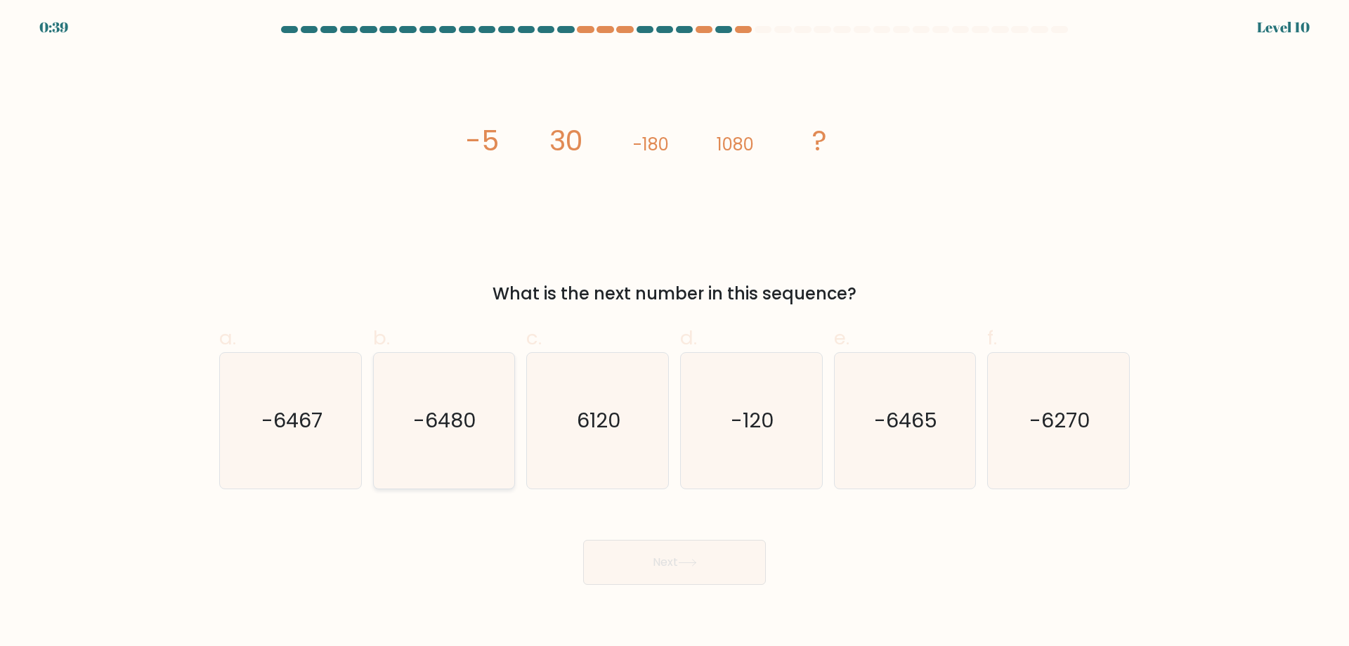
radio input "true"
click at [664, 564] on button "Next" at bounding box center [674, 562] width 183 height 45
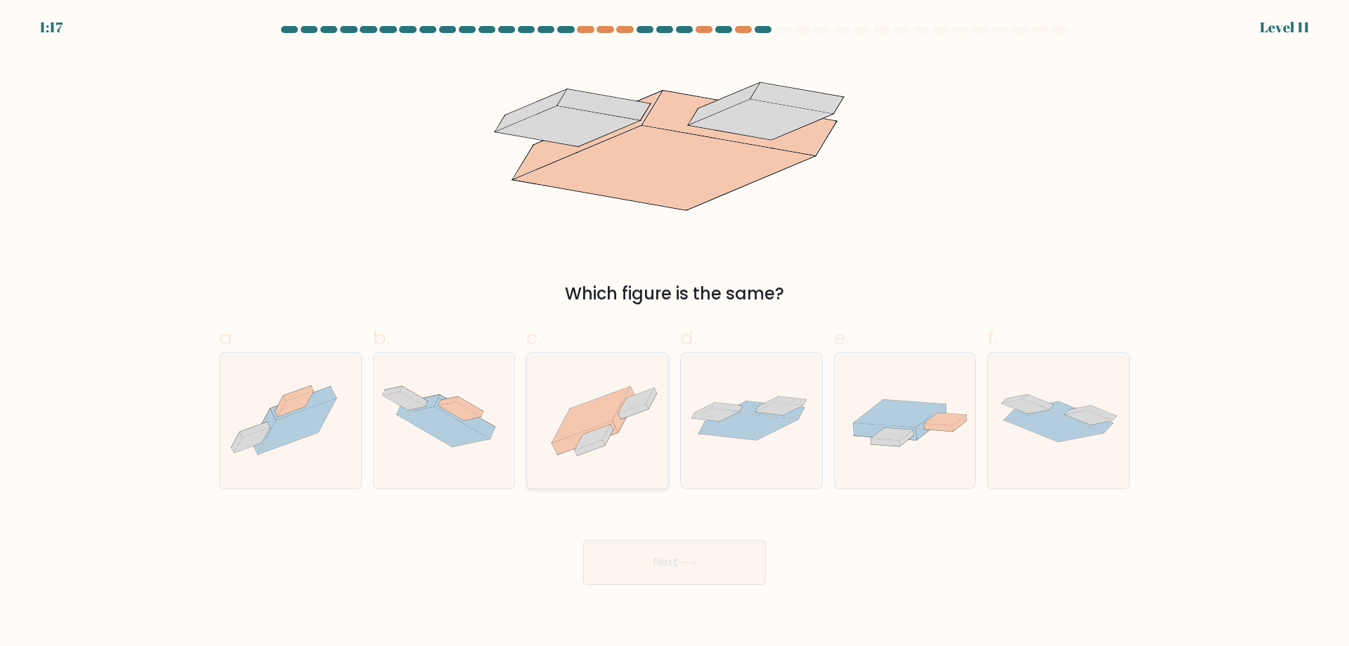
click at [634, 415] on icon at bounding box center [597, 420] width 141 height 105
click at [675, 332] on input "c." at bounding box center [675, 327] width 1 height 9
radio input "true"
click at [673, 575] on button "Next" at bounding box center [674, 562] width 183 height 45
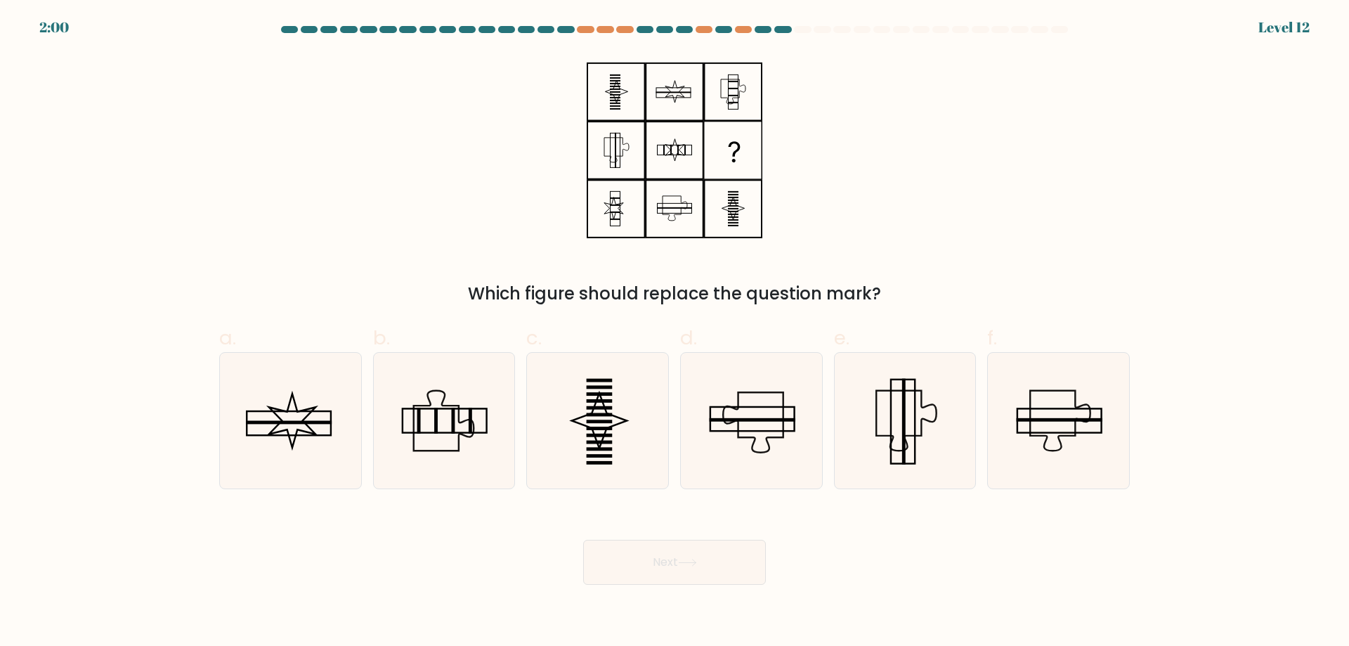
drag, startPoint x: 712, startPoint y: 302, endPoint x: 849, endPoint y: 290, distance: 137.6
click at [835, 290] on div "Which figure should replace the question mark?" at bounding box center [675, 293] width 894 height 25
click at [869, 284] on div "Which figure should replace the question mark?" at bounding box center [675, 293] width 894 height 25
drag, startPoint x: 576, startPoint y: 432, endPoint x: 609, endPoint y: 492, distance: 67.9
click at [576, 431] on icon at bounding box center [598, 421] width 136 height 136
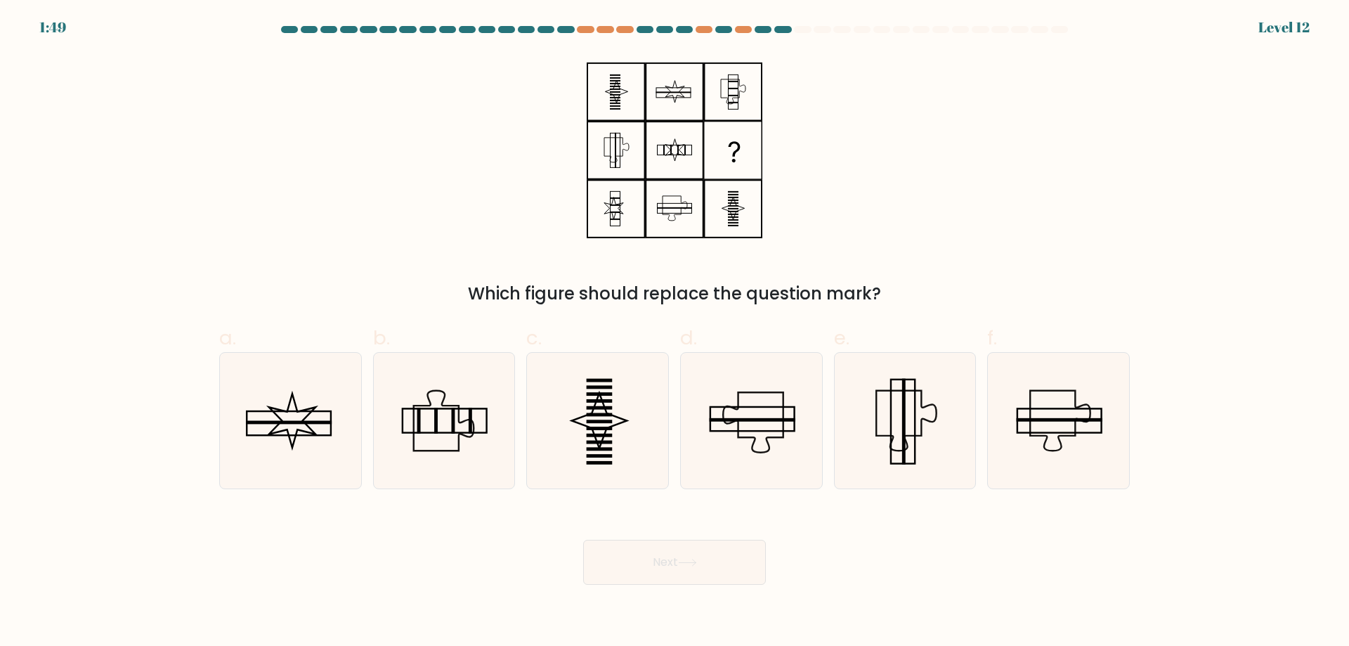
click at [675, 332] on input "c." at bounding box center [675, 327] width 1 height 9
radio input "true"
click at [697, 579] on button "Next" at bounding box center [674, 562] width 183 height 45
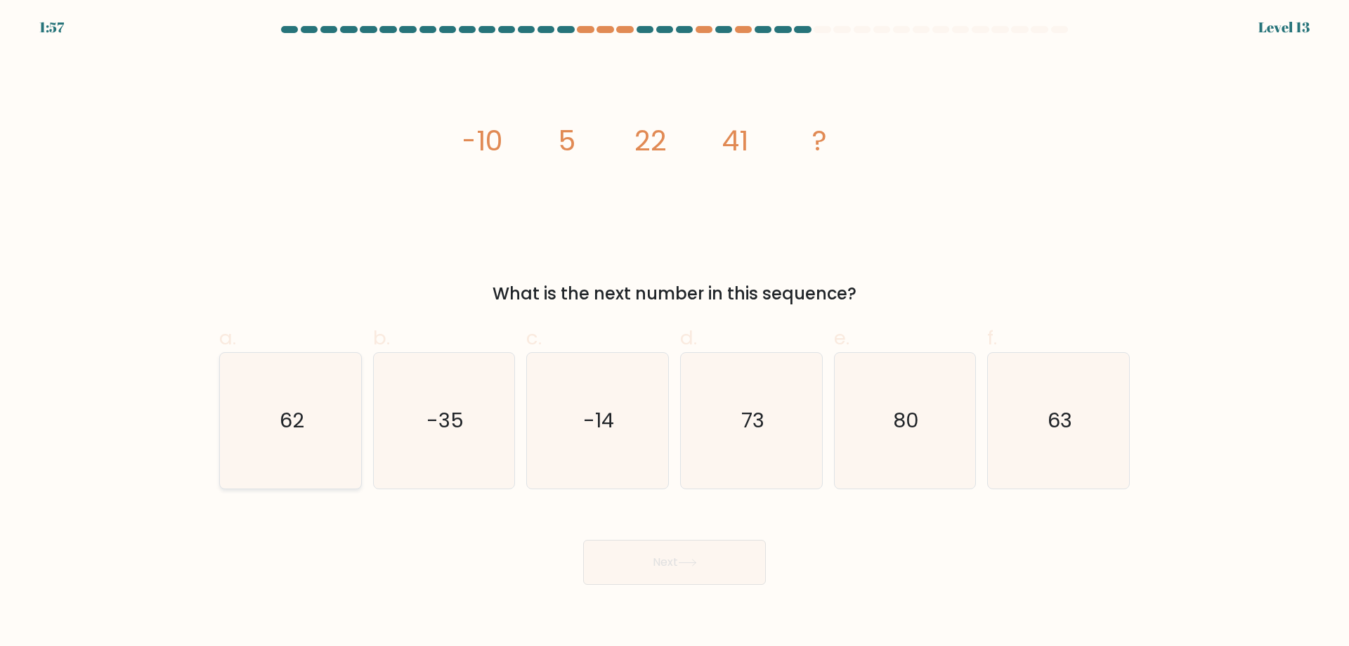
click at [252, 443] on icon "62" at bounding box center [291, 421] width 136 height 136
click at [675, 332] on input "a. 62" at bounding box center [675, 327] width 1 height 9
radio input "true"
click at [638, 567] on button "Next" at bounding box center [674, 562] width 183 height 45
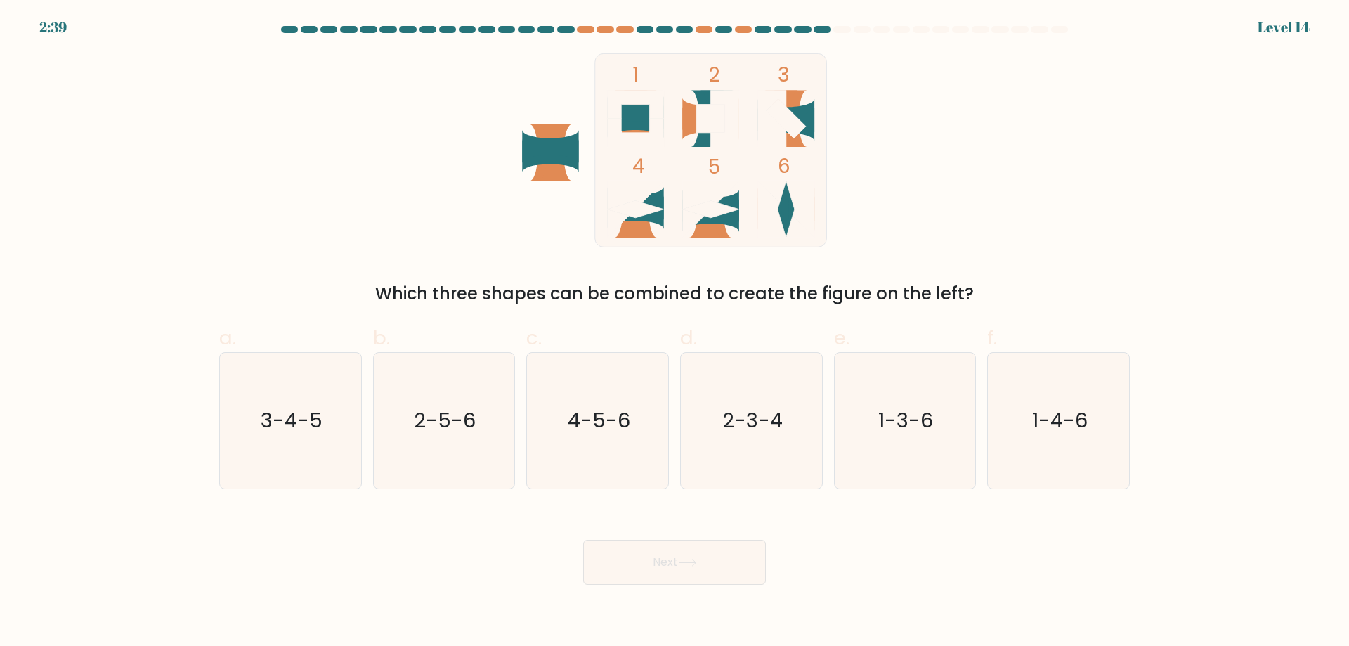
drag, startPoint x: 751, startPoint y: 289, endPoint x: 947, endPoint y: 294, distance: 196.1
click at [932, 297] on div "Which three shapes can be combined to create the figure on the left?" at bounding box center [675, 293] width 894 height 25
click at [947, 294] on div "Which three shapes can be combined to create the figure on the left?" at bounding box center [675, 293] width 894 height 25
click at [270, 408] on text "3-4-5" at bounding box center [292, 420] width 62 height 28
click at [675, 332] on input "a. 3-4-5" at bounding box center [675, 327] width 1 height 9
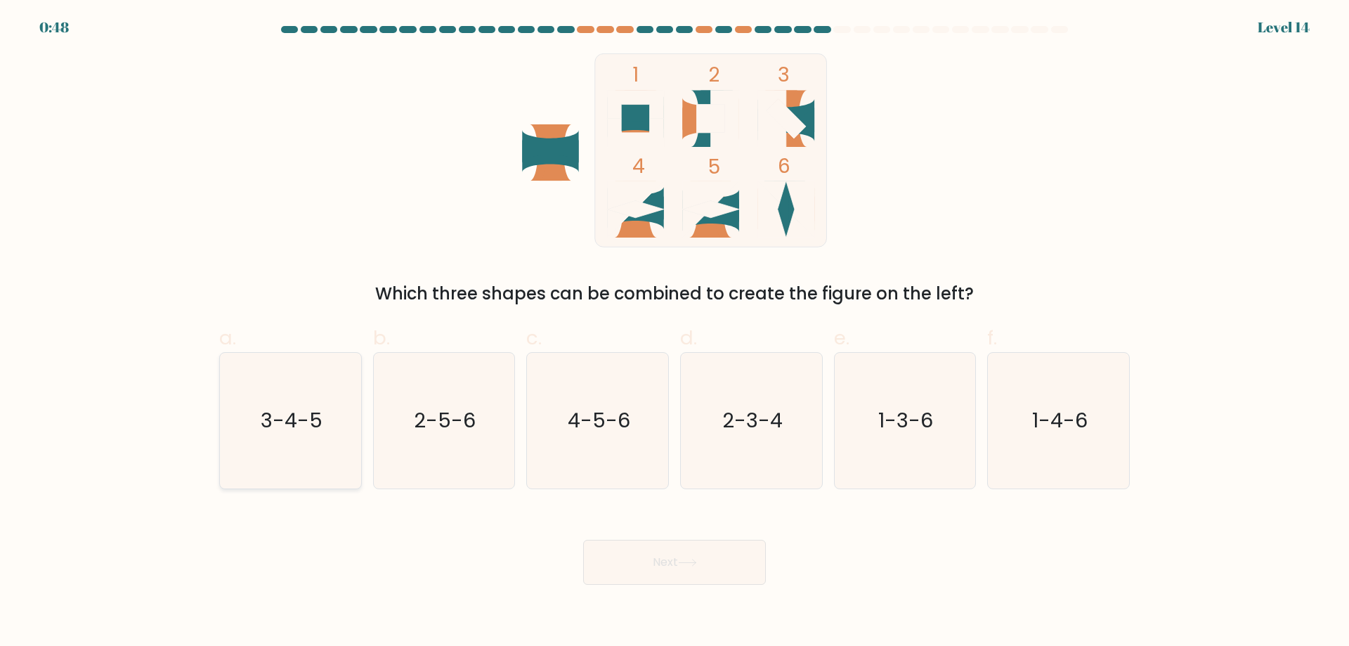
radio input "true"
click at [597, 439] on icon "4-5-6" at bounding box center [598, 421] width 136 height 136
click at [675, 332] on input "c. 4-5-6" at bounding box center [675, 327] width 1 height 9
radio input "true"
click at [247, 394] on icon "3-4-5" at bounding box center [291, 421] width 136 height 136
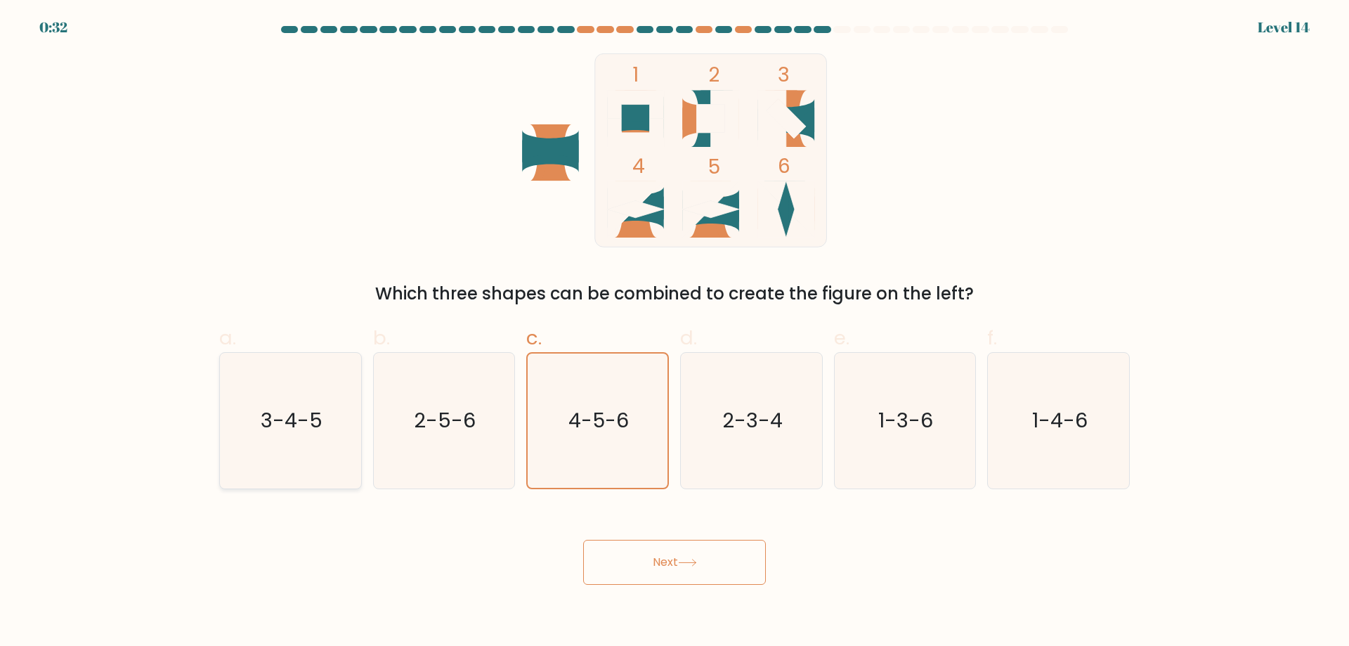
click at [675, 332] on input "a. 3-4-5" at bounding box center [675, 327] width 1 height 9
radio input "true"
click at [689, 562] on icon at bounding box center [687, 563] width 19 height 8
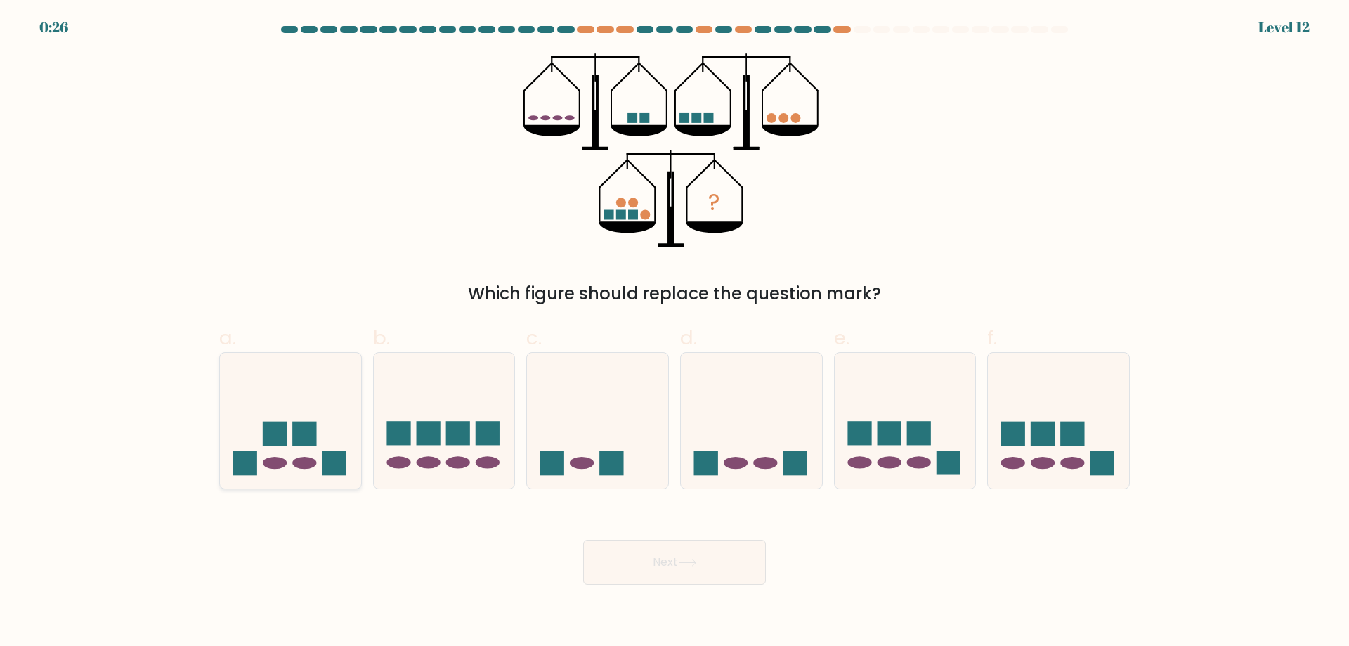
click at [323, 433] on icon at bounding box center [290, 420] width 141 height 117
click at [675, 332] on input "a." at bounding box center [675, 327] width 1 height 9
radio input "true"
click at [653, 560] on button "Next" at bounding box center [674, 562] width 183 height 45
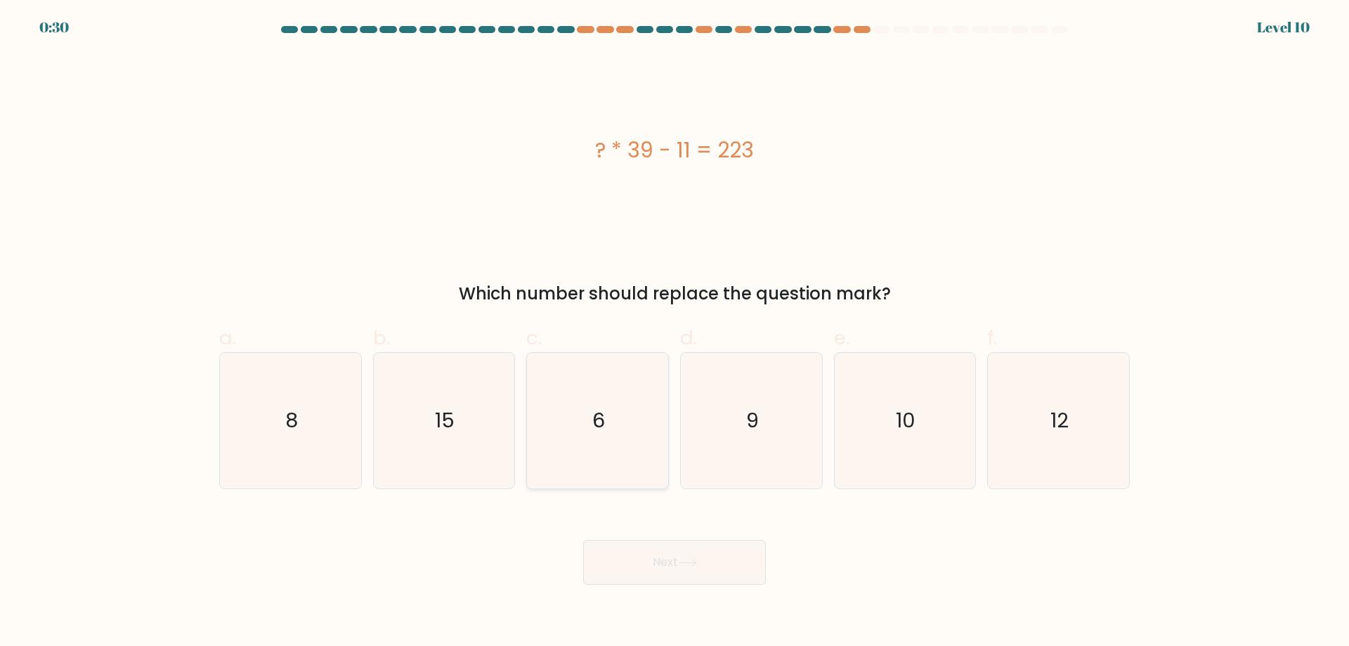
click at [564, 403] on icon "6" at bounding box center [598, 421] width 136 height 136
click at [675, 332] on input "c. 6" at bounding box center [675, 327] width 1 height 9
radio input "true"
click at [680, 580] on button "Next" at bounding box center [674, 562] width 183 height 45
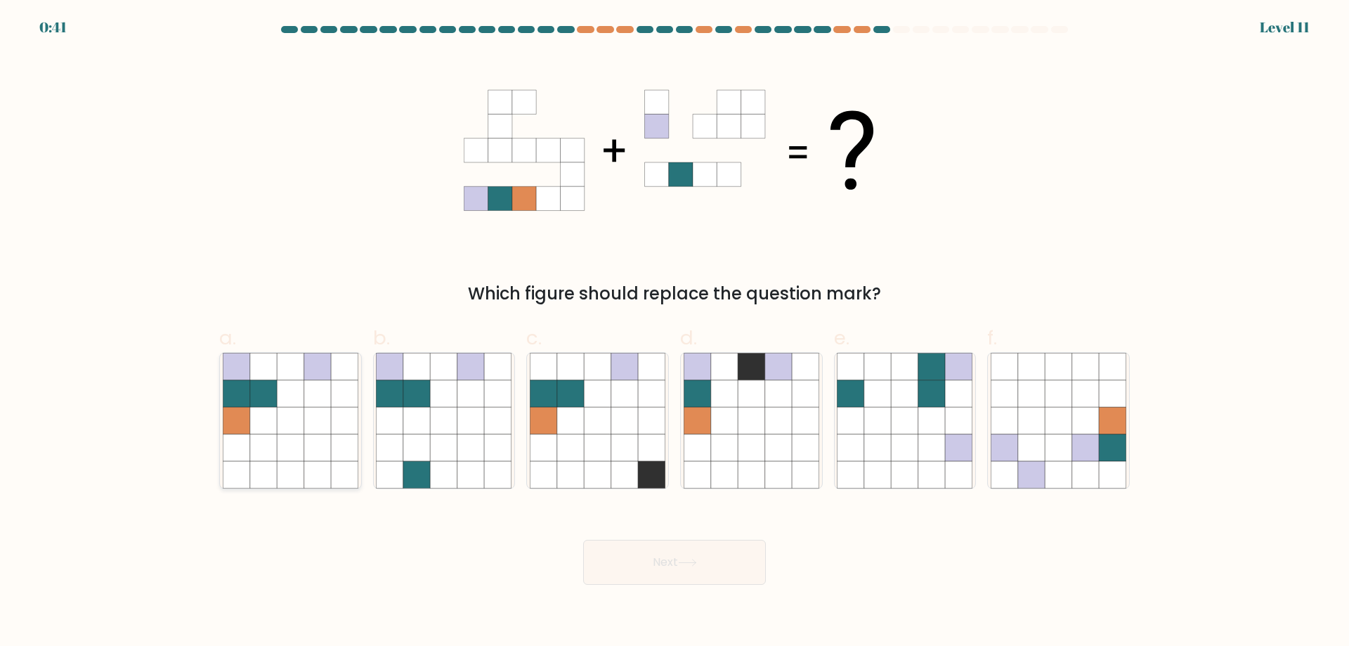
click at [260, 396] on icon at bounding box center [263, 393] width 27 height 27
click at [675, 332] on input "a." at bounding box center [675, 327] width 1 height 9
radio input "true"
click at [676, 571] on button "Next" at bounding box center [674, 562] width 183 height 45
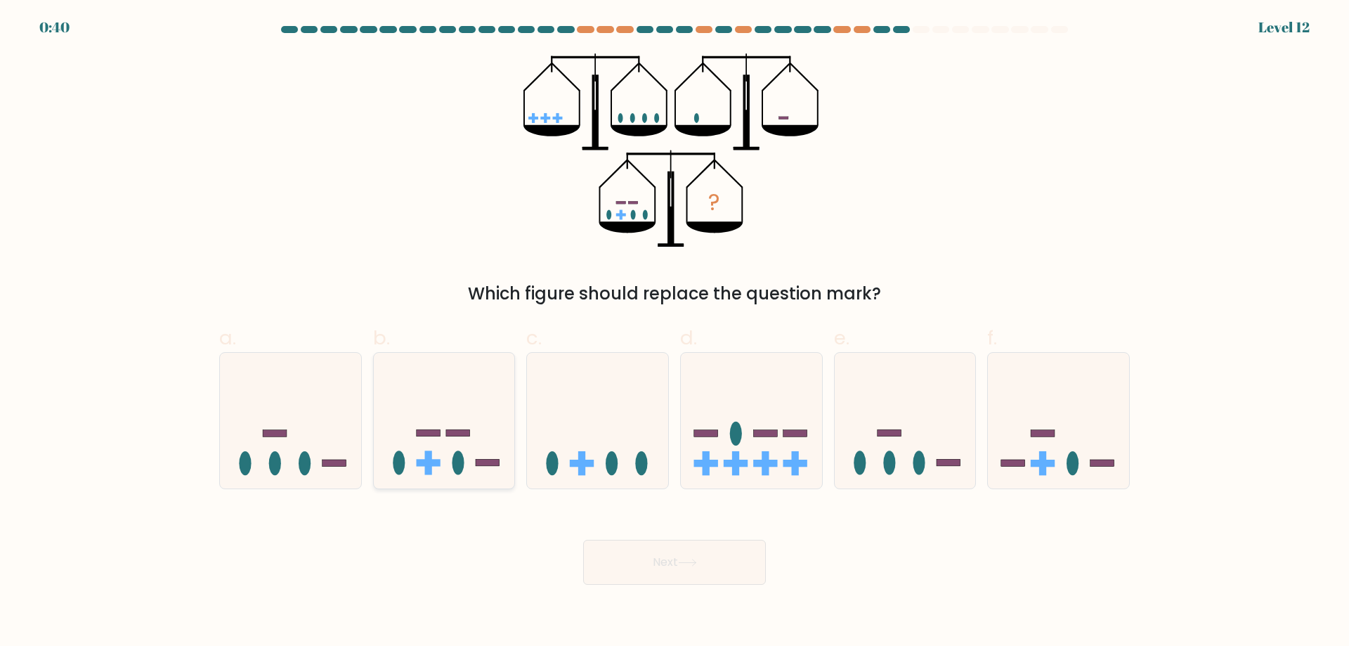
click at [452, 457] on icon at bounding box center [444, 420] width 141 height 117
click at [675, 332] on input "b." at bounding box center [675, 327] width 1 height 9
radio input "true"
click at [722, 560] on button "Next" at bounding box center [674, 562] width 183 height 45
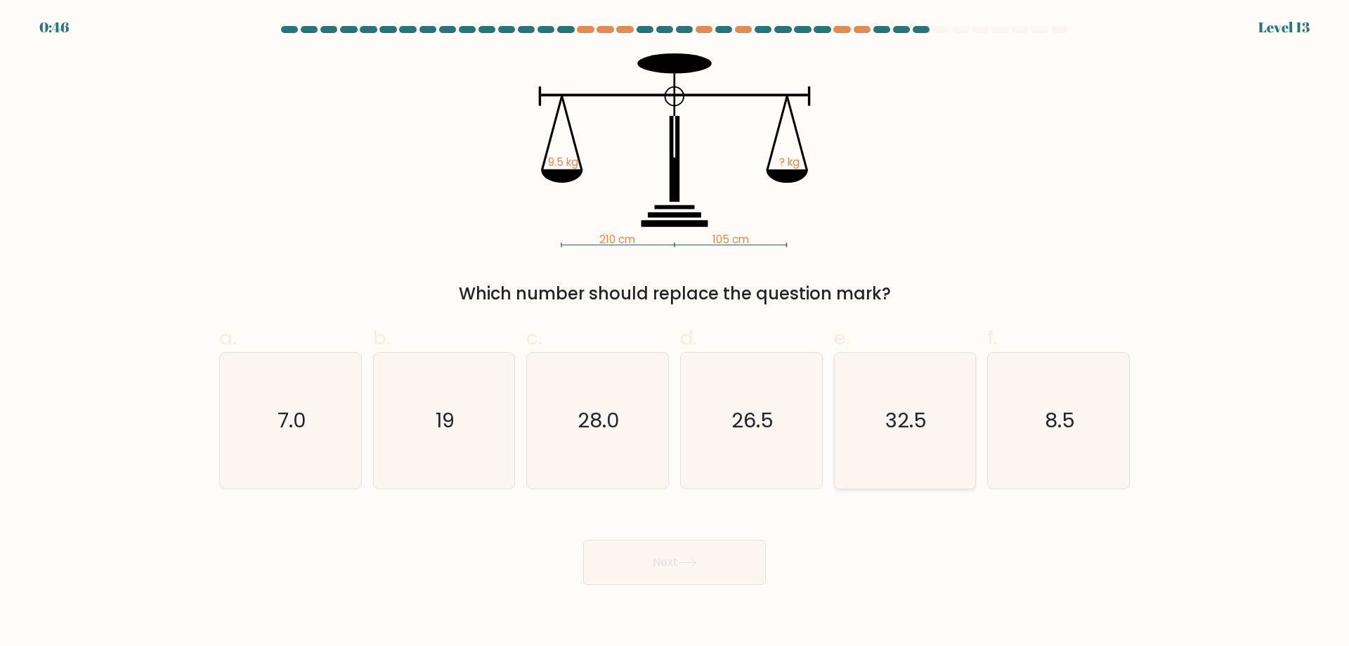
click at [923, 411] on text "32.5" at bounding box center [905, 420] width 41 height 28
click at [675, 332] on input "e. 32.5" at bounding box center [675, 327] width 1 height 9
radio input "true"
click at [484, 404] on icon "19" at bounding box center [444, 421] width 136 height 136
click at [675, 332] on input "b. 19" at bounding box center [675, 327] width 1 height 9
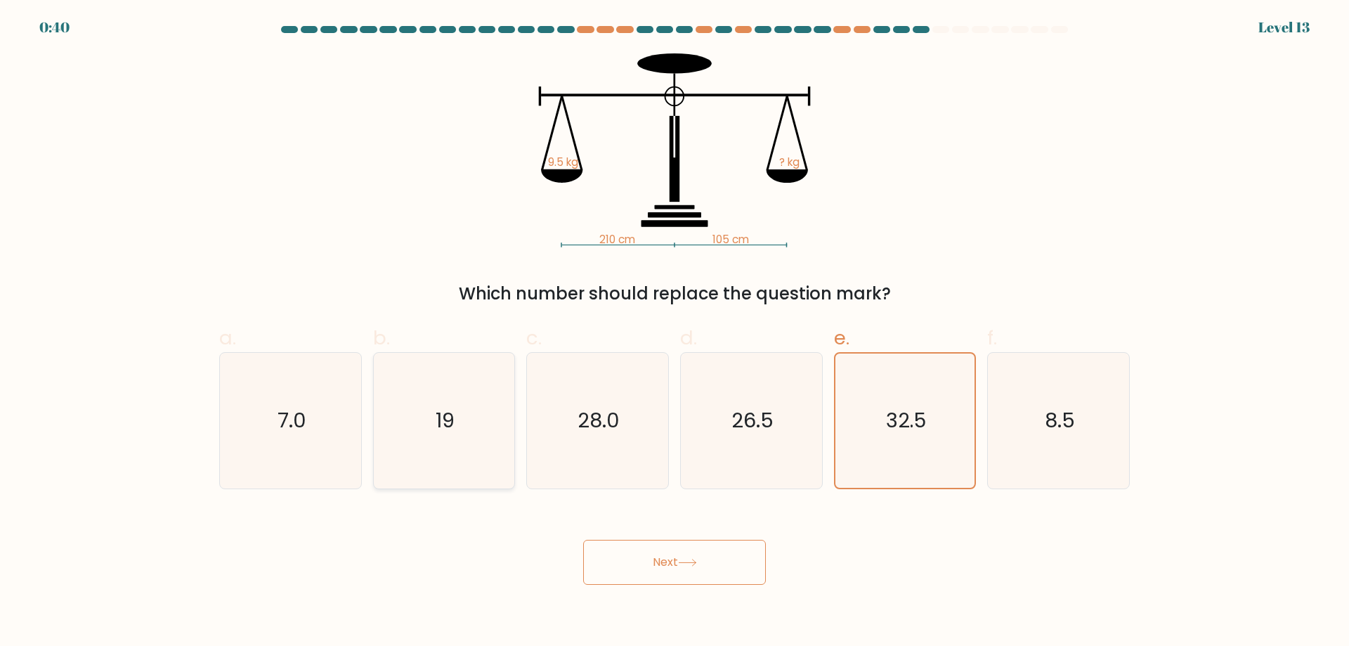
radio input "true"
click at [703, 562] on button "Next" at bounding box center [674, 562] width 183 height 45
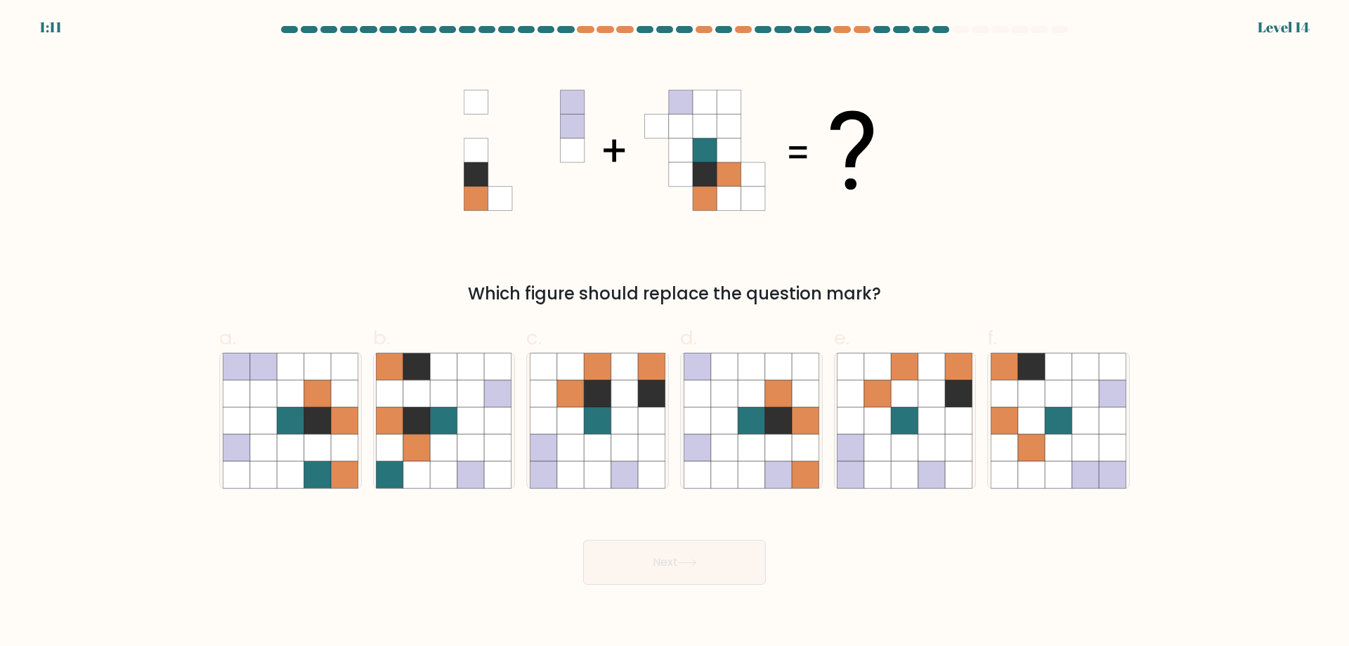
drag, startPoint x: 602, startPoint y: 475, endPoint x: 829, endPoint y: 521, distance: 231.7
click at [602, 475] on icon at bounding box center [597, 474] width 27 height 27
click at [675, 332] on input "c." at bounding box center [675, 327] width 1 height 9
radio input "true"
click at [627, 458] on icon at bounding box center [624, 447] width 27 height 27
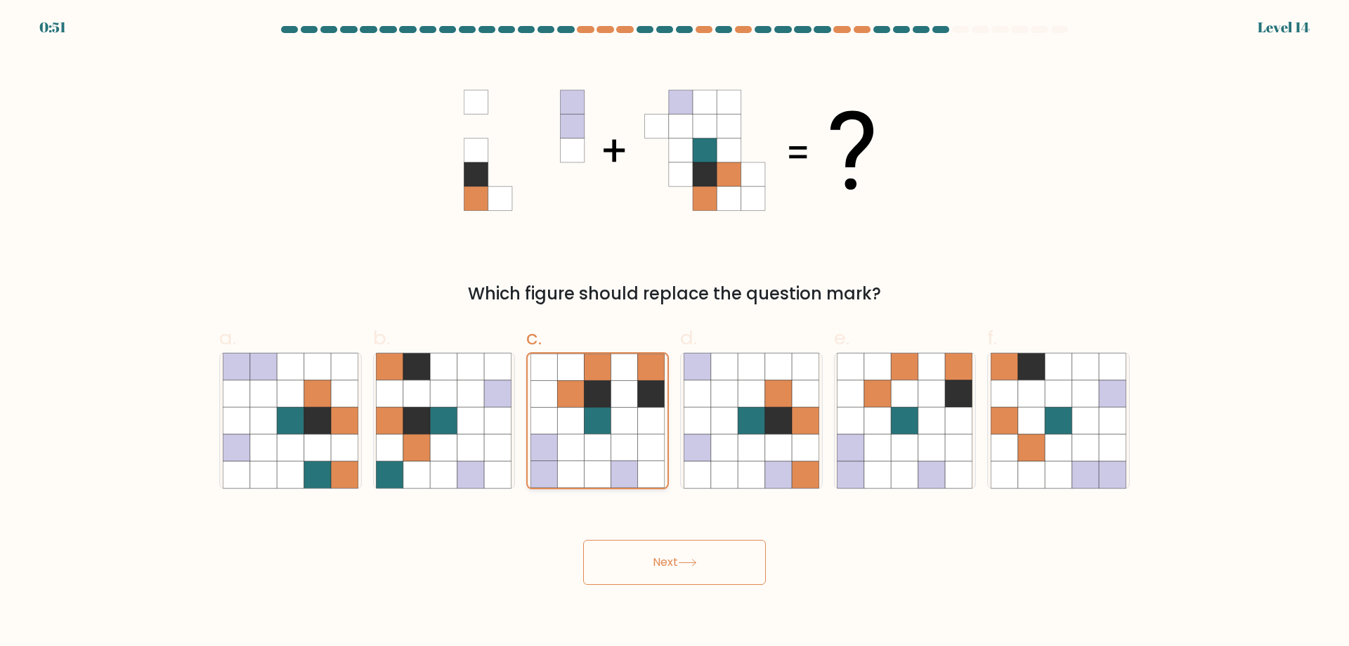
click at [675, 332] on input "c." at bounding box center [675, 327] width 1 height 9
click at [955, 398] on icon at bounding box center [959, 393] width 27 height 27
click at [675, 332] on input "e." at bounding box center [675, 327] width 1 height 9
radio input "true"
click at [1036, 409] on icon at bounding box center [1031, 420] width 27 height 27
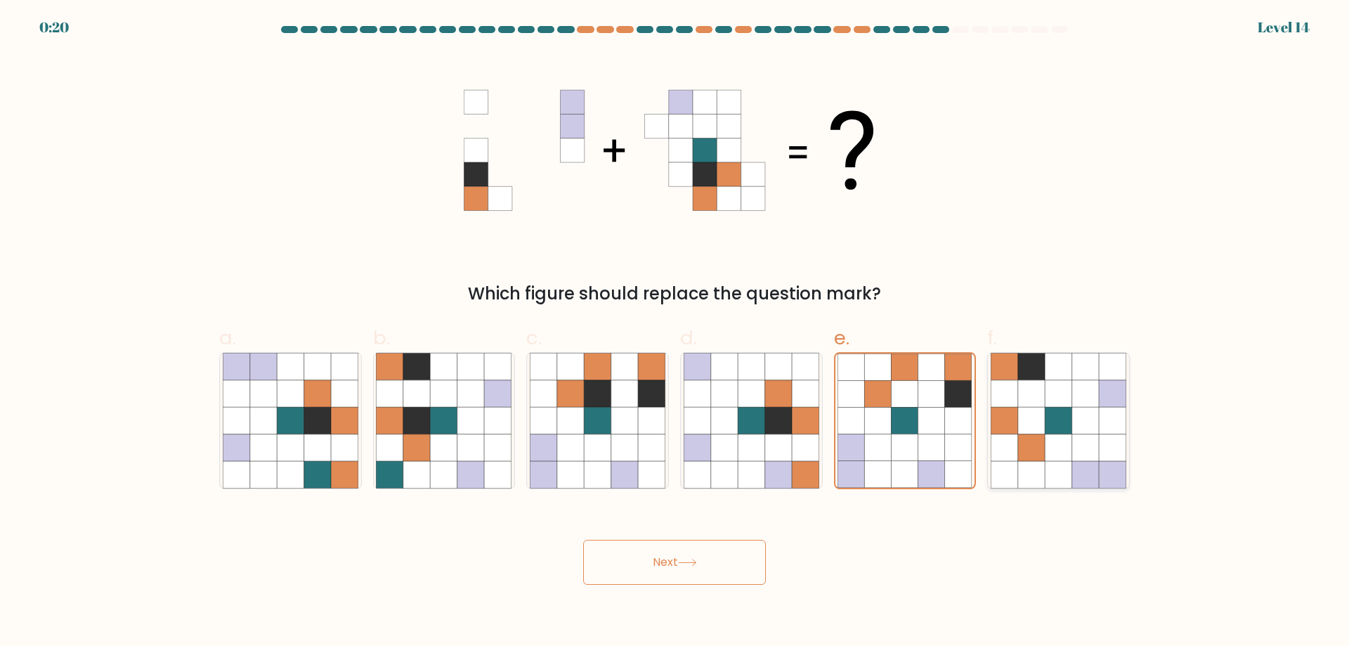
click at [675, 332] on input "f." at bounding box center [675, 327] width 1 height 9
radio input "true"
click at [728, 558] on button "Next" at bounding box center [674, 562] width 183 height 45
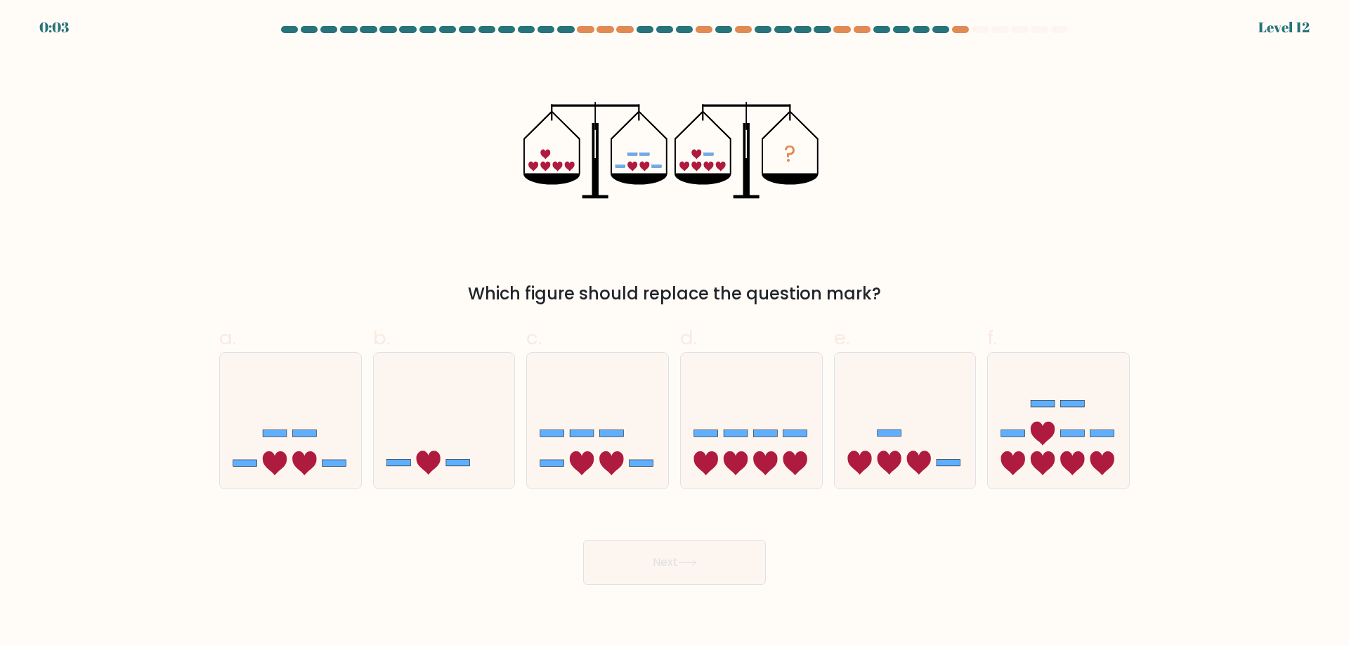
drag, startPoint x: 1039, startPoint y: 421, endPoint x: 874, endPoint y: 493, distance: 180.3
click at [1039, 422] on icon at bounding box center [1058, 420] width 141 height 117
click at [675, 332] on input "f." at bounding box center [675, 327] width 1 height 9
radio input "true"
click at [697, 559] on icon at bounding box center [687, 563] width 19 height 8
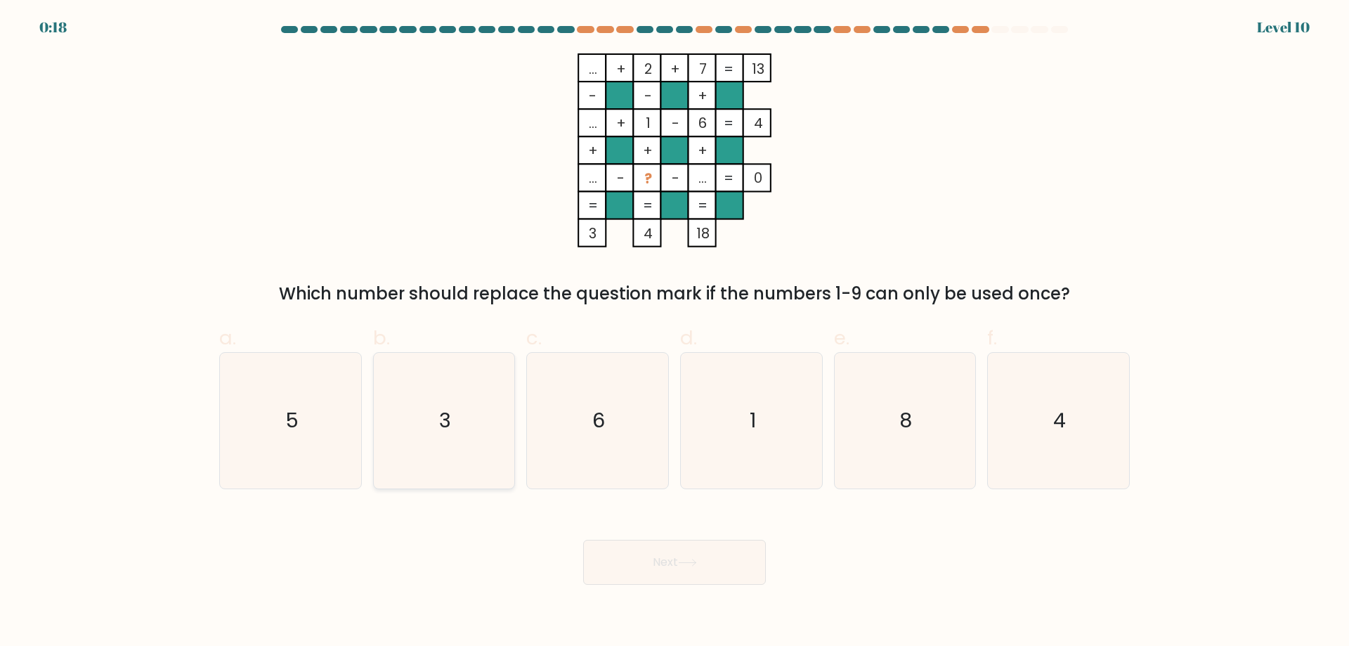
click at [441, 412] on text "3" at bounding box center [445, 420] width 12 height 28
click at [675, 332] on input "b. 3" at bounding box center [675, 327] width 1 height 9
radio input "true"
click at [690, 569] on button "Next" at bounding box center [674, 562] width 183 height 45
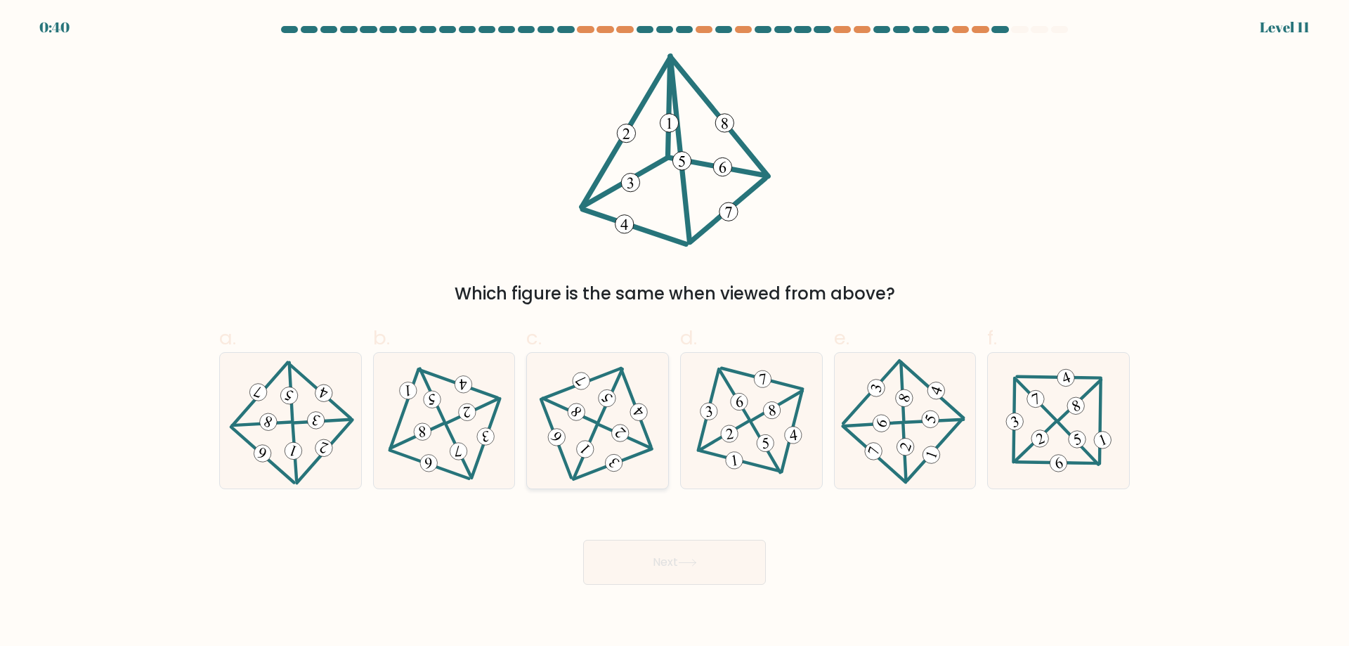
click at [583, 389] on icon at bounding box center [598, 420] width 111 height 108
click at [675, 332] on input "c." at bounding box center [675, 327] width 1 height 9
radio input "true"
click at [641, 563] on button "Next" at bounding box center [674, 562] width 183 height 45
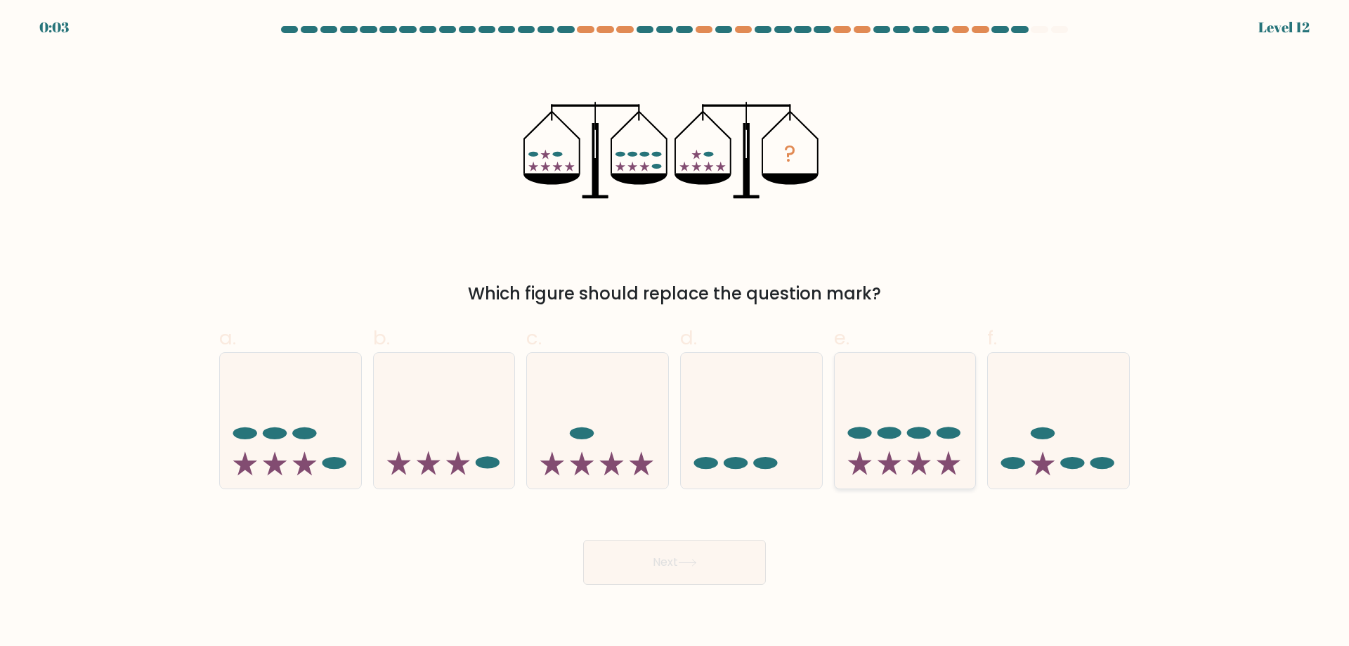
click at [953, 422] on icon at bounding box center [905, 420] width 141 height 117
click at [675, 332] on input "e." at bounding box center [675, 327] width 1 height 9
radio input "true"
click at [713, 578] on button "Next" at bounding box center [674, 562] width 183 height 45
click at [719, 566] on button "Next" at bounding box center [674, 562] width 183 height 45
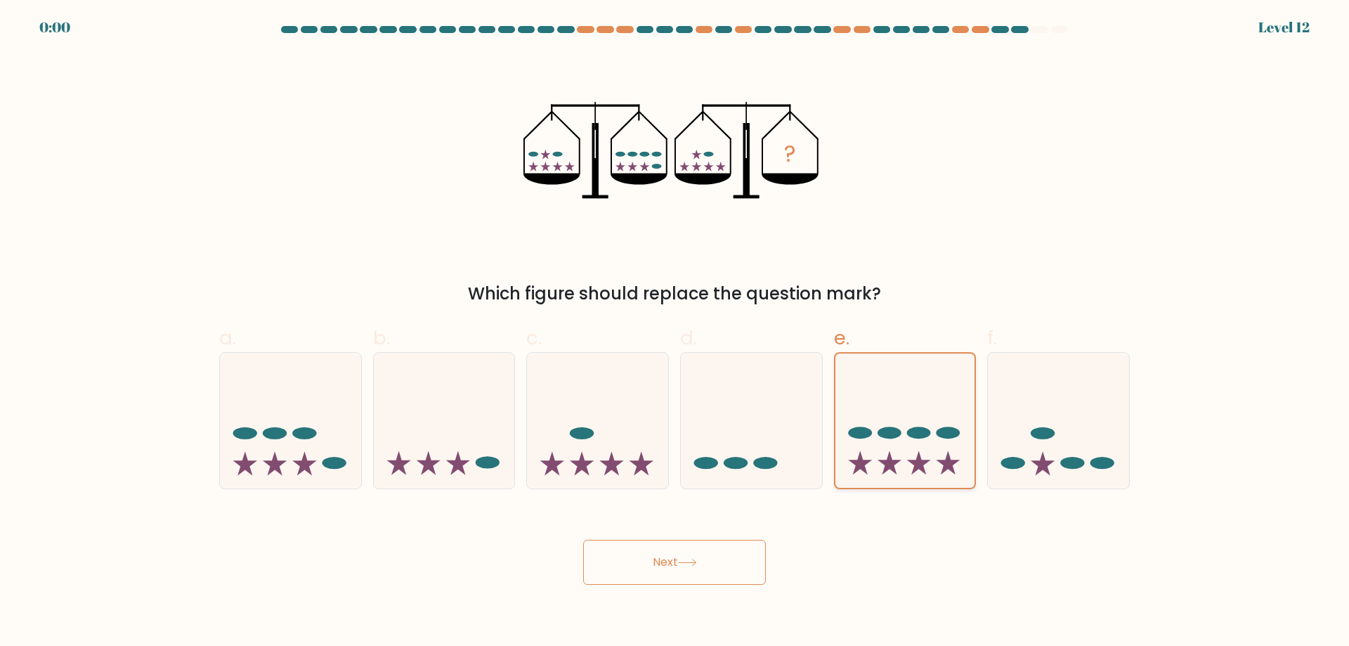
click at [859, 460] on icon at bounding box center [860, 463] width 24 height 24
click at [675, 332] on input "e." at bounding box center [675, 327] width 1 height 9
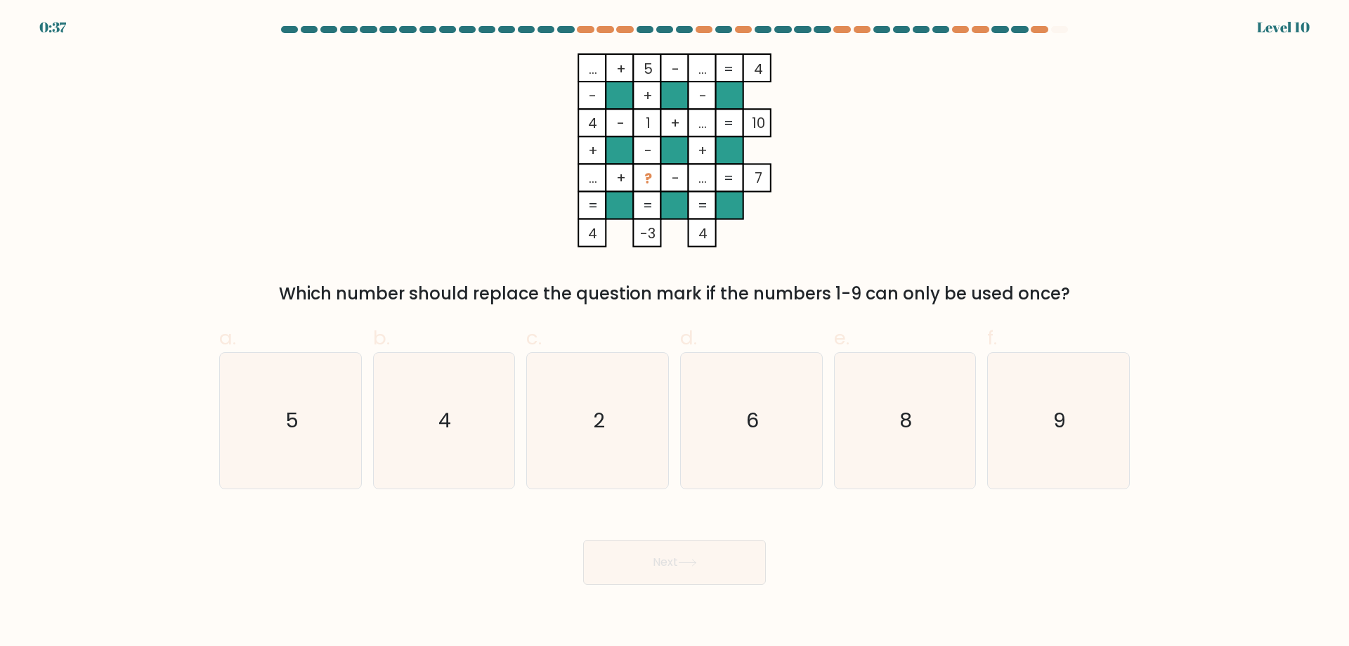
drag, startPoint x: 882, startPoint y: 296, endPoint x: 1025, endPoint y: 287, distance: 143.7
click at [1025, 287] on div "Which number should replace the question mark if the numbers 1-9 can only be us…" at bounding box center [675, 293] width 894 height 25
drag, startPoint x: 1025, startPoint y: 287, endPoint x: 1061, endPoint y: 160, distance: 131.5
click at [1025, 286] on div "Which number should replace the question mark if the numbers 1-9 can only be us…" at bounding box center [675, 293] width 894 height 25
click at [1045, 25] on div "0:36 Level 10" at bounding box center [674, 19] width 1349 height 38
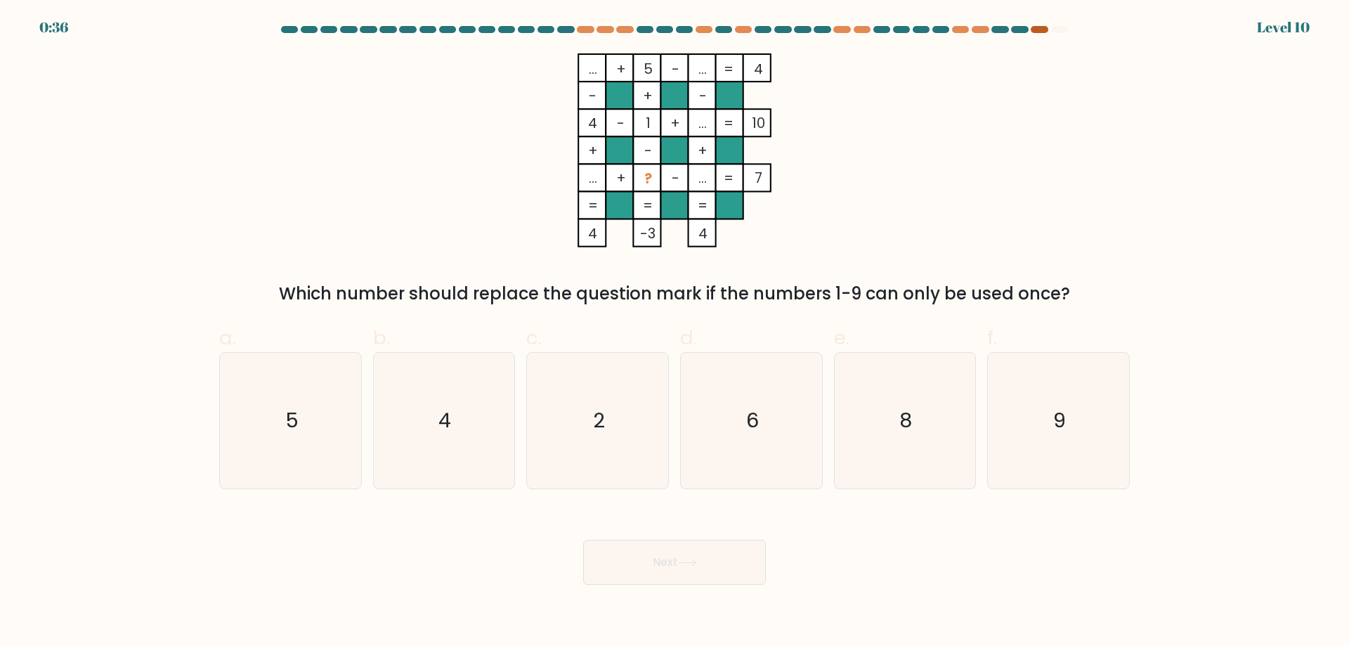
click at [1038, 31] on div at bounding box center [1039, 29] width 17 height 7
click at [982, 195] on div "... + 5 - ... 4 - + - 4 - 1 + ... 10 + - + ... + ? - ... = 7 = = = = 4 -3 4 = W…" at bounding box center [675, 179] width 928 height 253
click at [1048, 452] on icon "9" at bounding box center [1059, 421] width 136 height 136
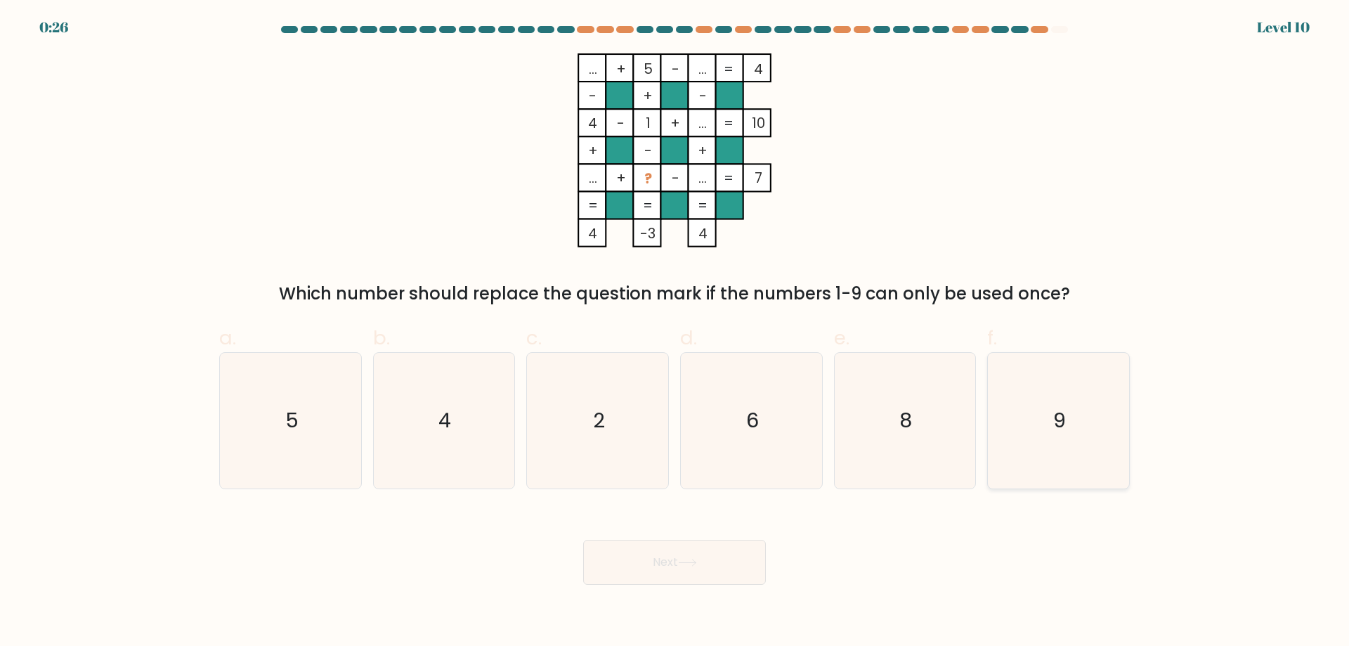
click at [675, 332] on input "f. 9" at bounding box center [675, 327] width 1 height 9
radio input "true"
click at [709, 569] on button "Next" at bounding box center [674, 562] width 183 height 45
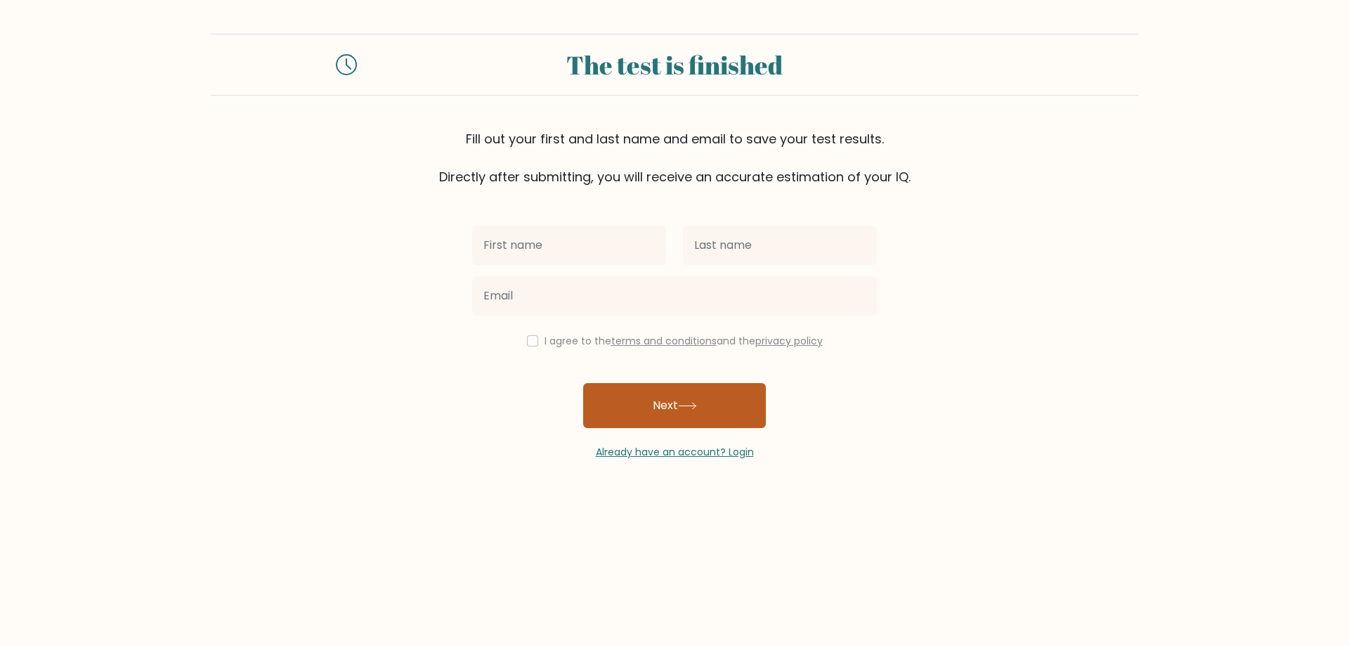
type input "h"
type input "ja"
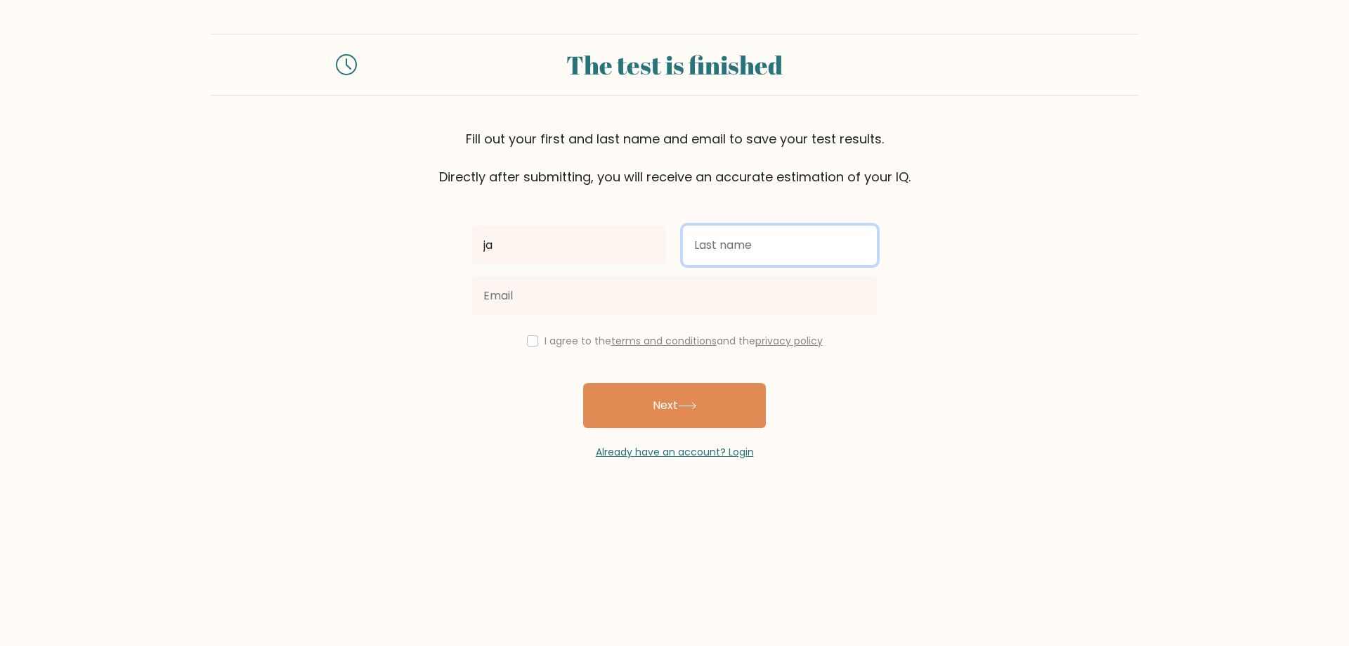
click at [757, 247] on input "text" at bounding box center [780, 245] width 194 height 39
type input "kl"
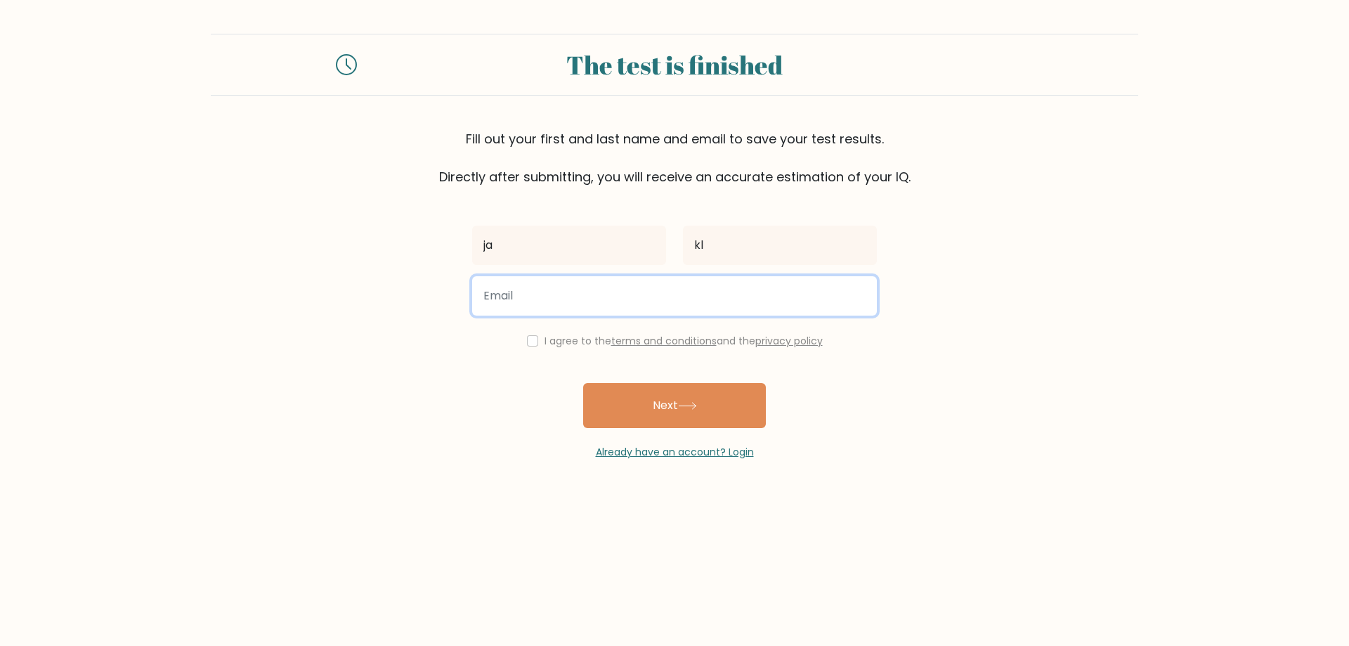
click at [703, 304] on input "email" at bounding box center [674, 295] width 405 height 39
type input "dxwarrior7@gmail.com"
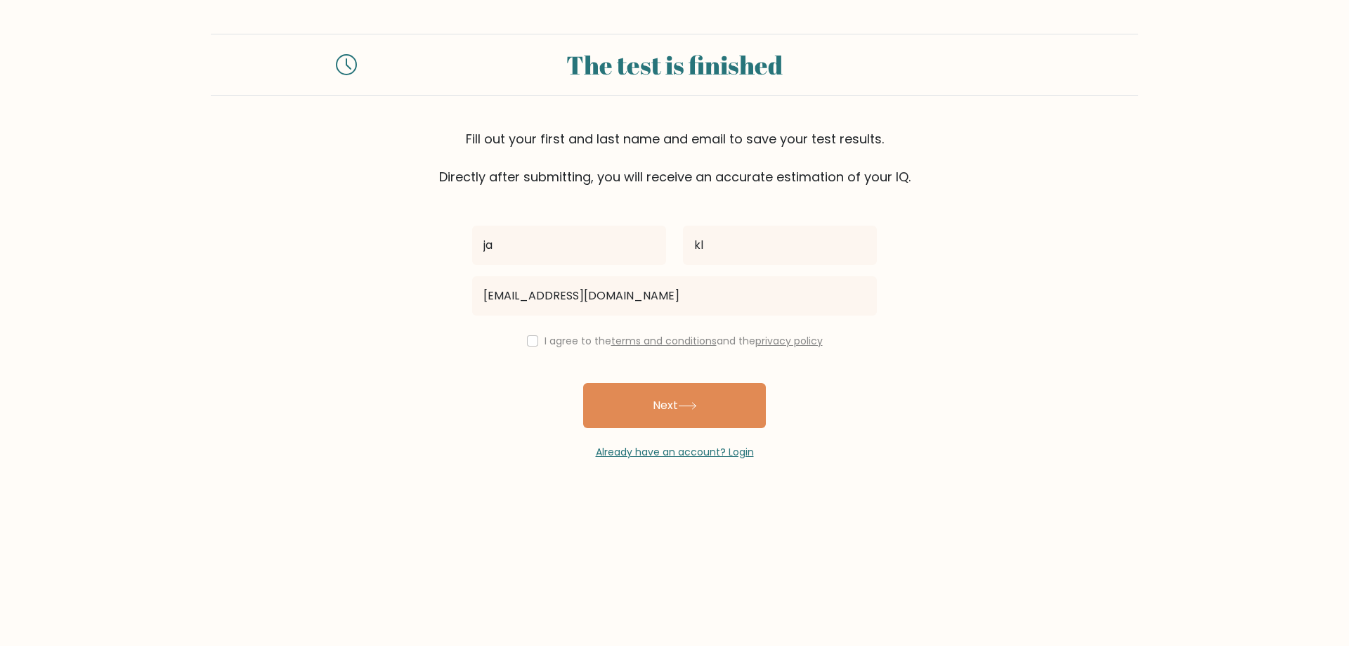
click at [545, 341] on label "I agree to the terms and conditions and the privacy policy" at bounding box center [684, 341] width 278 height 14
click at [536, 342] on div "I agree to the terms and conditions and the privacy policy" at bounding box center [675, 340] width 422 height 17
click at [531, 345] on input "checkbox" at bounding box center [532, 340] width 11 height 11
checkbox input "true"
click at [672, 398] on button "Next" at bounding box center [674, 405] width 183 height 45
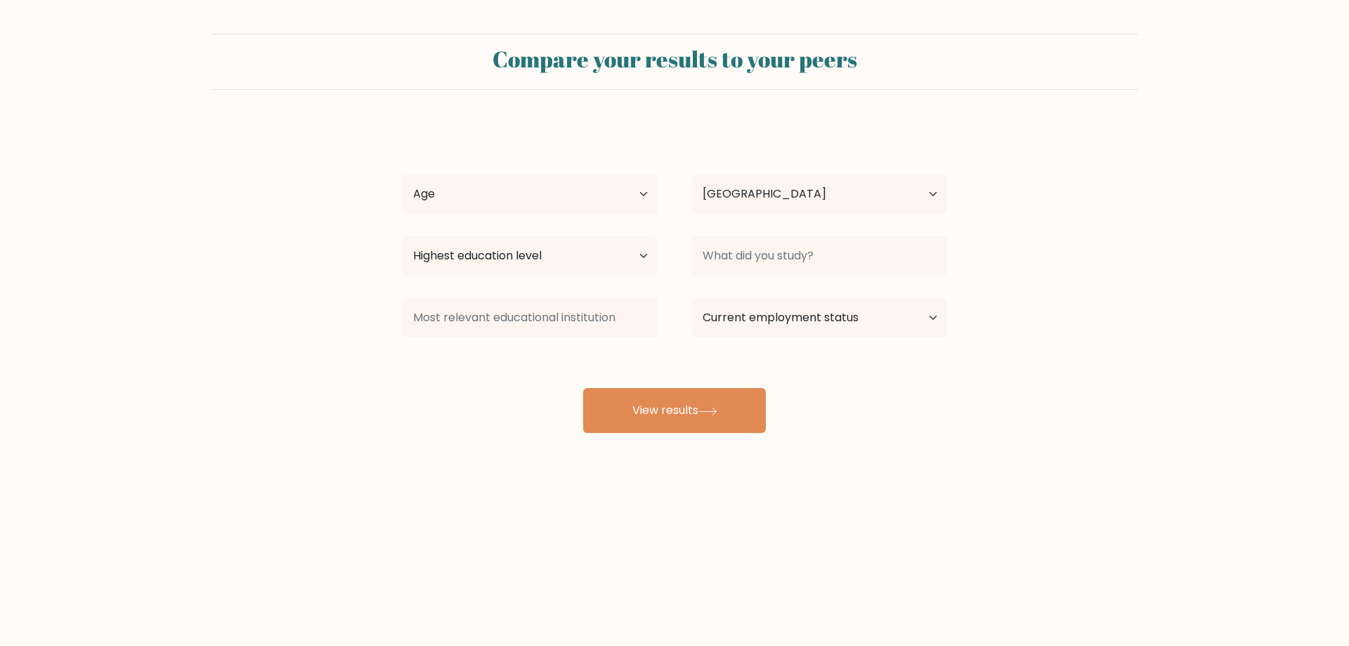
select select "US"
click at [742, 204] on select "Country [GEOGRAPHIC_DATA] [GEOGRAPHIC_DATA] [GEOGRAPHIC_DATA] [US_STATE] [GEOGR…" at bounding box center [820, 193] width 256 height 39
click at [551, 263] on select "Highest education level No schooling Primary Lower Secondary Upper Secondary Oc…" at bounding box center [530, 255] width 256 height 39
select select "bachelors_degree"
click at [402, 236] on select "Highest education level No schooling Primary Lower Secondary Upper Secondary Oc…" at bounding box center [530, 255] width 256 height 39
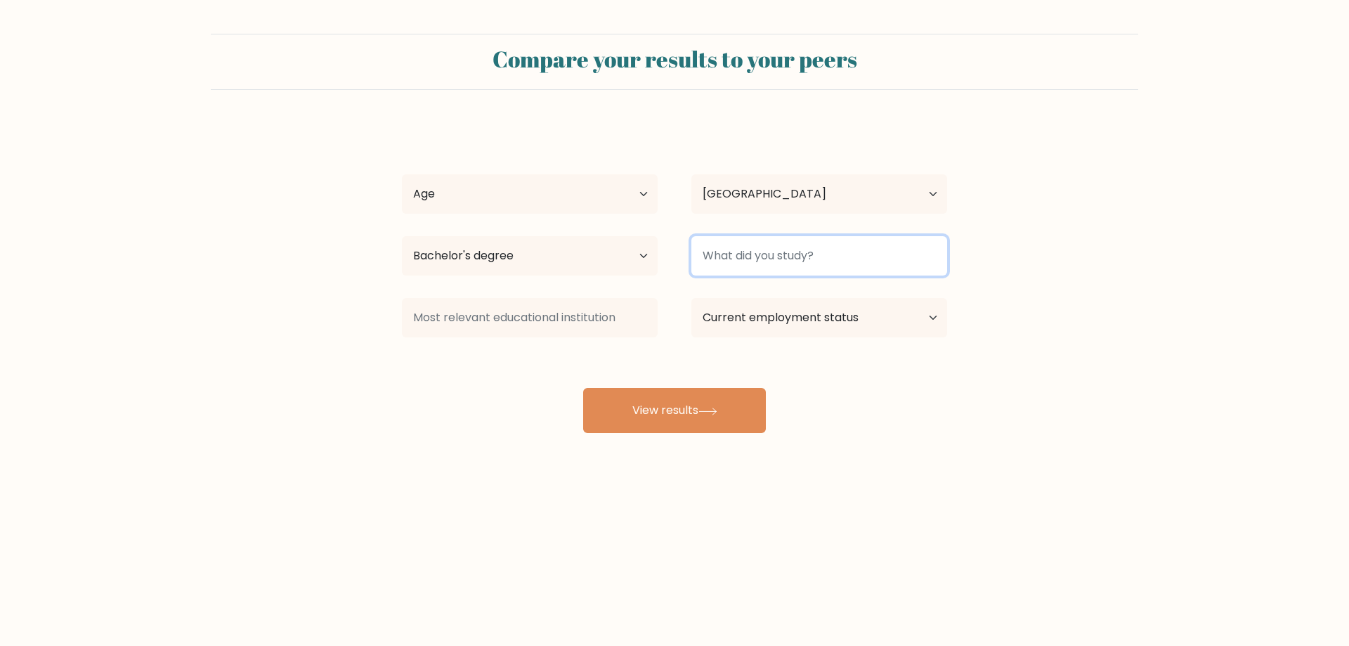
click at [712, 271] on input at bounding box center [820, 255] width 256 height 39
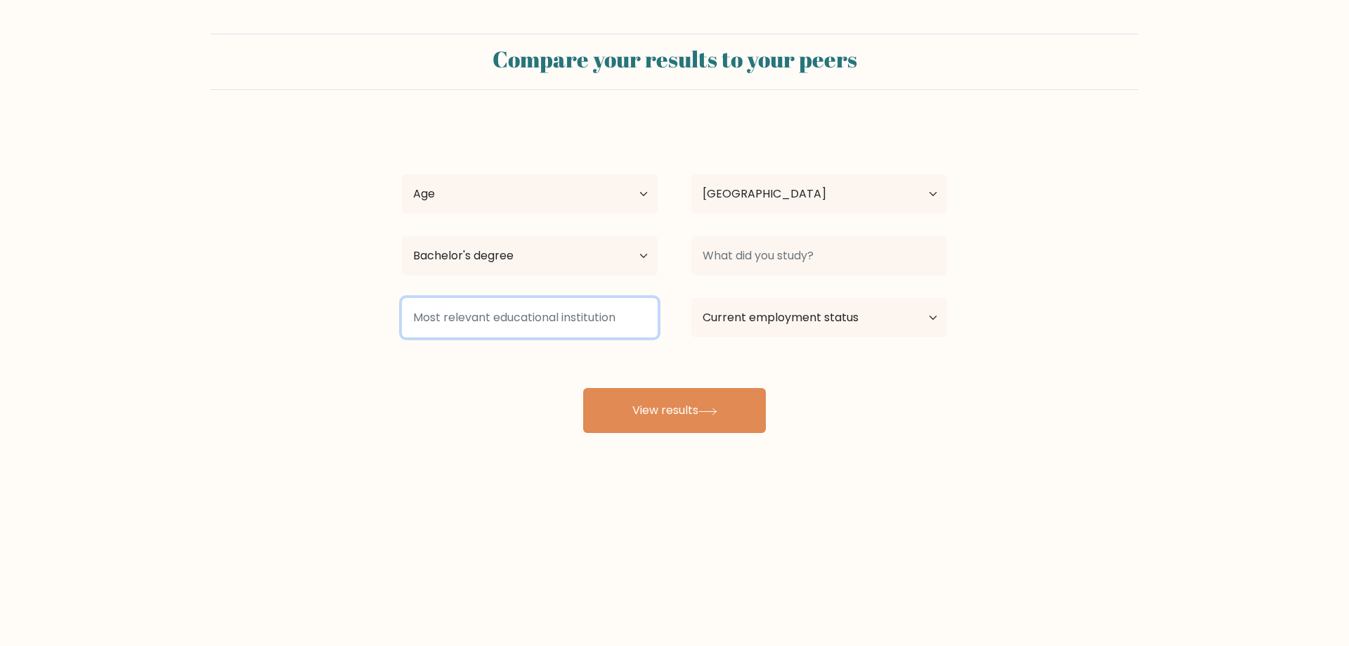
click at [619, 317] on input at bounding box center [530, 317] width 256 height 39
click at [713, 317] on select "Current employment status Employed Student Retired Other / prefer not to answer" at bounding box center [820, 317] width 256 height 39
select select "student"
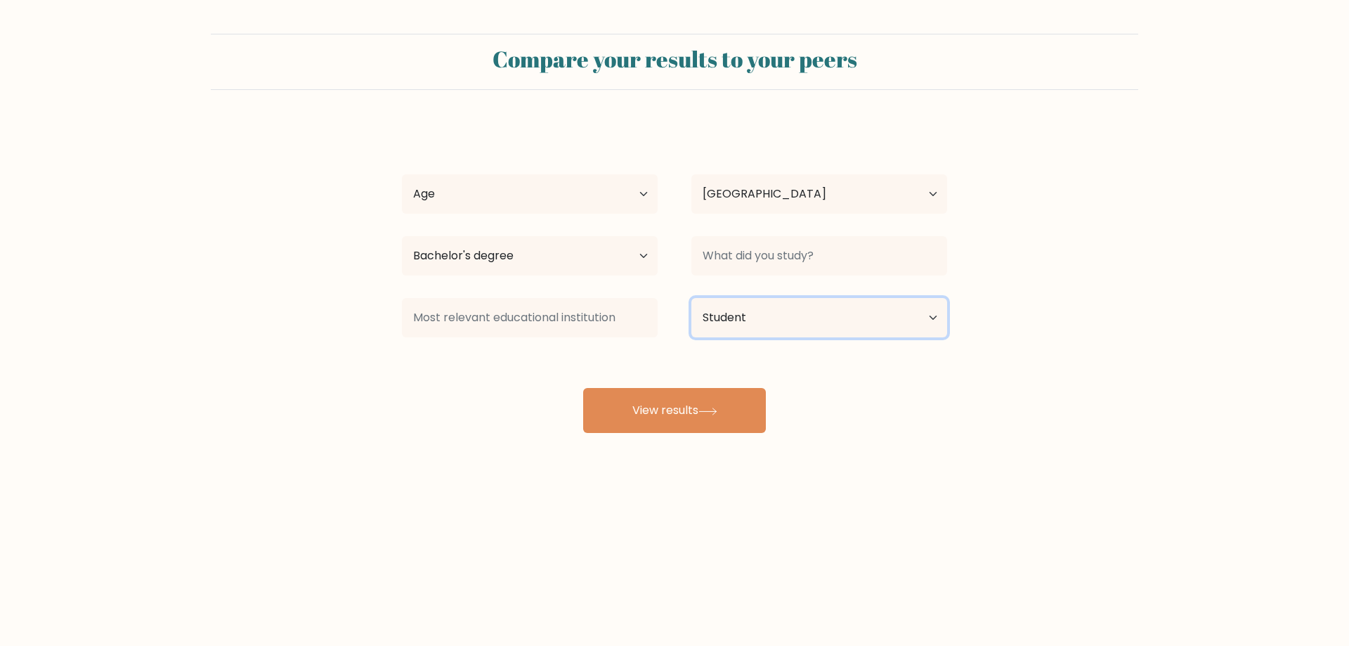
click at [692, 298] on select "Current employment status Employed Student Retired Other / prefer not to answer" at bounding box center [820, 317] width 256 height 39
click at [695, 413] on button "View results" at bounding box center [674, 410] width 183 height 45
click at [465, 198] on select "Age Under 18 years old 18-24 years old 25-34 years old 35-44 years old 45-54 ye…" at bounding box center [530, 193] width 256 height 39
select select "18_24"
click at [402, 174] on select "Age Under 18 years old 18-24 years old 25-34 years old 35-44 years old 45-54 ye…" at bounding box center [530, 193] width 256 height 39
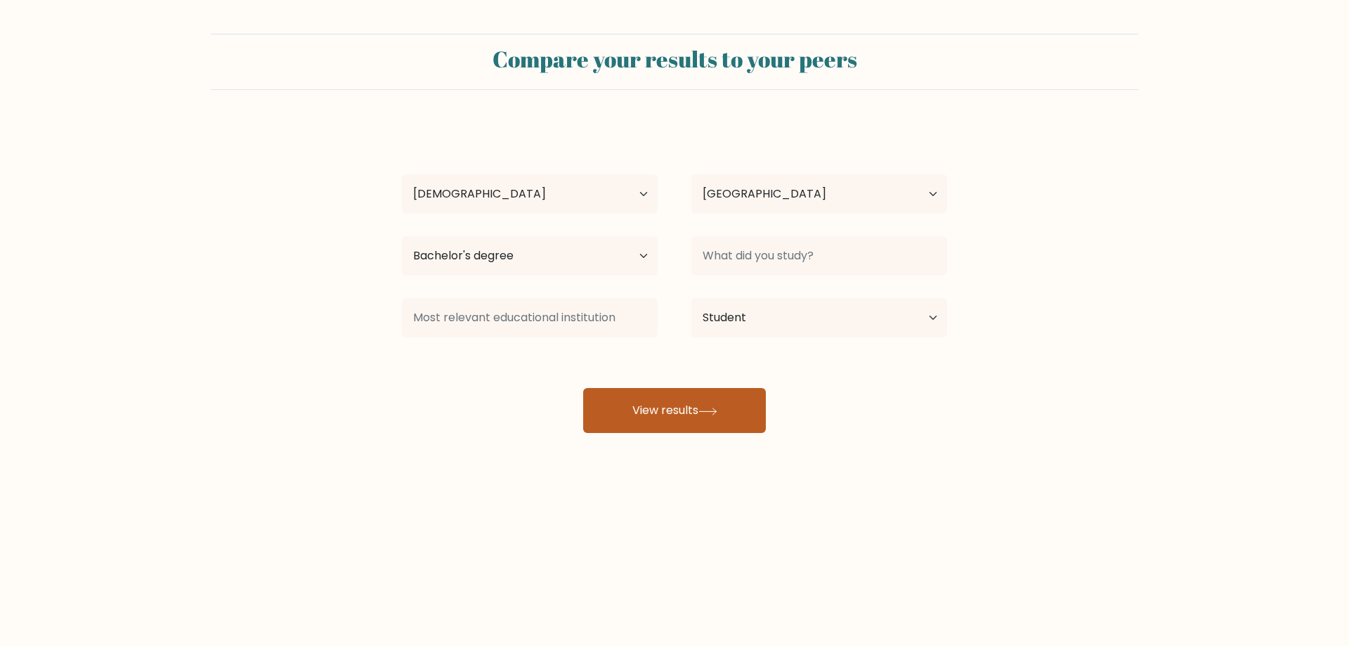
click at [651, 415] on button "View results" at bounding box center [674, 410] width 183 height 45
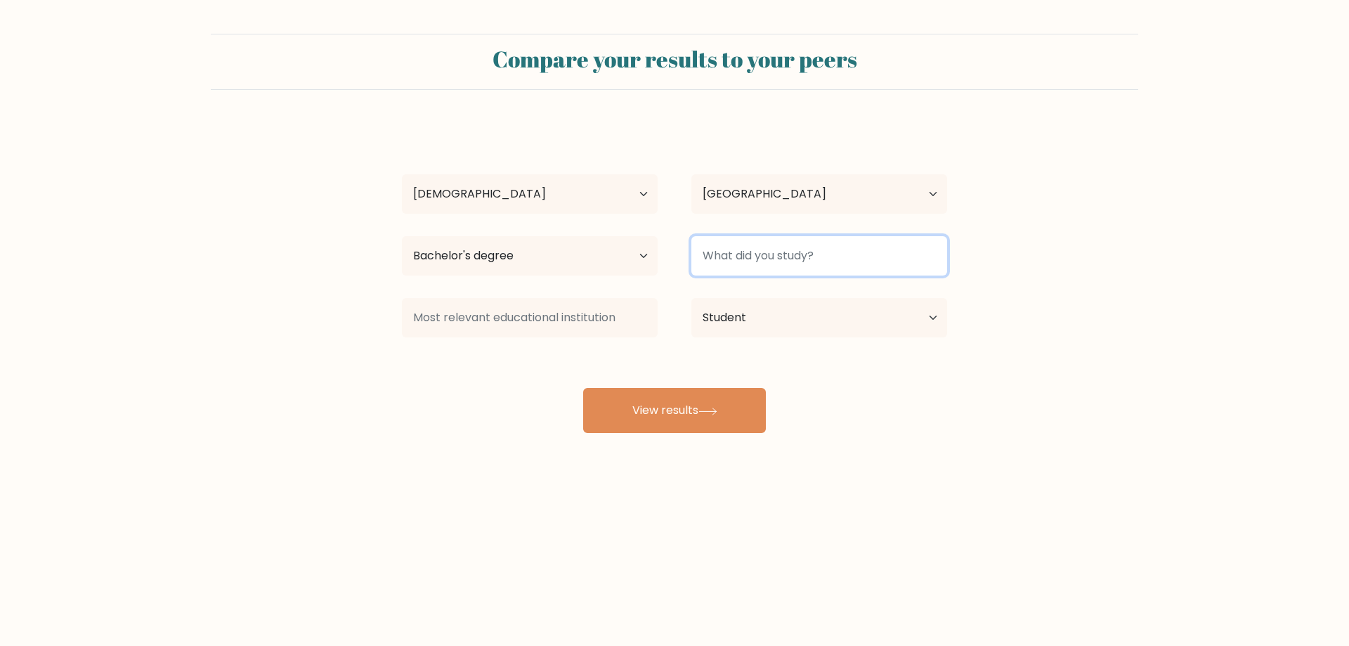
click at [726, 254] on input at bounding box center [820, 255] width 256 height 39
type input "n/a"
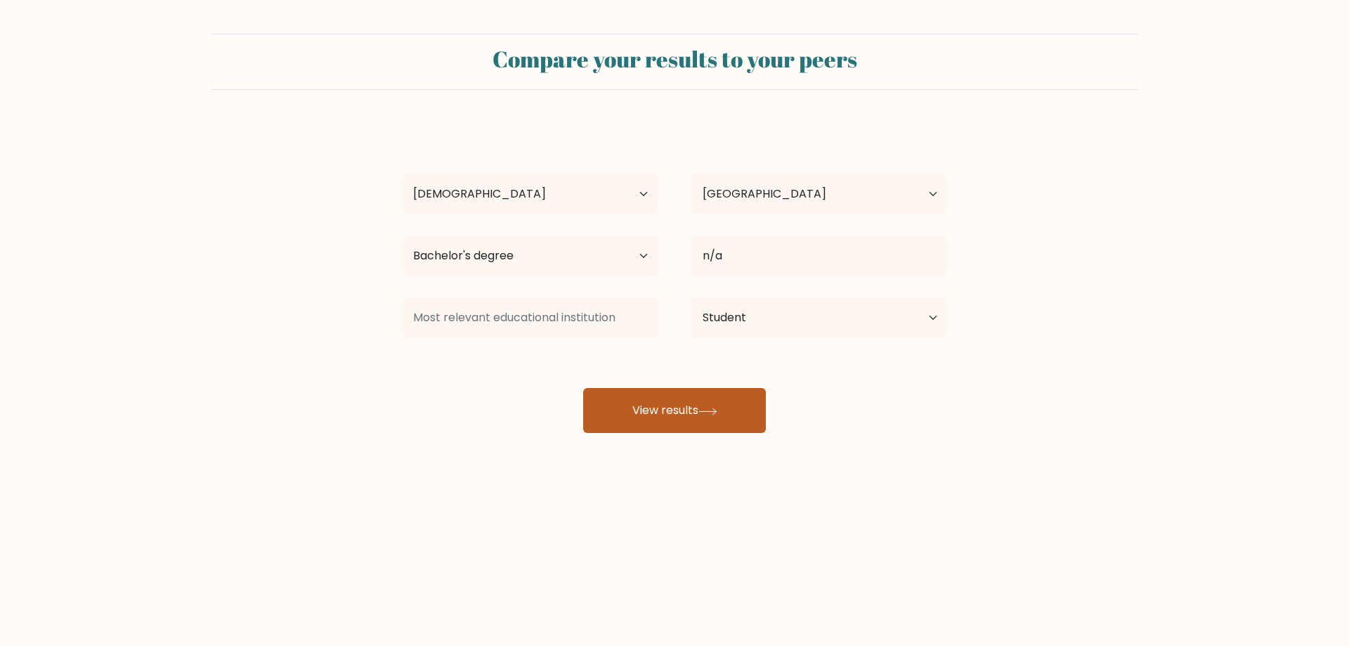
click at [674, 418] on button "View results" at bounding box center [674, 410] width 183 height 45
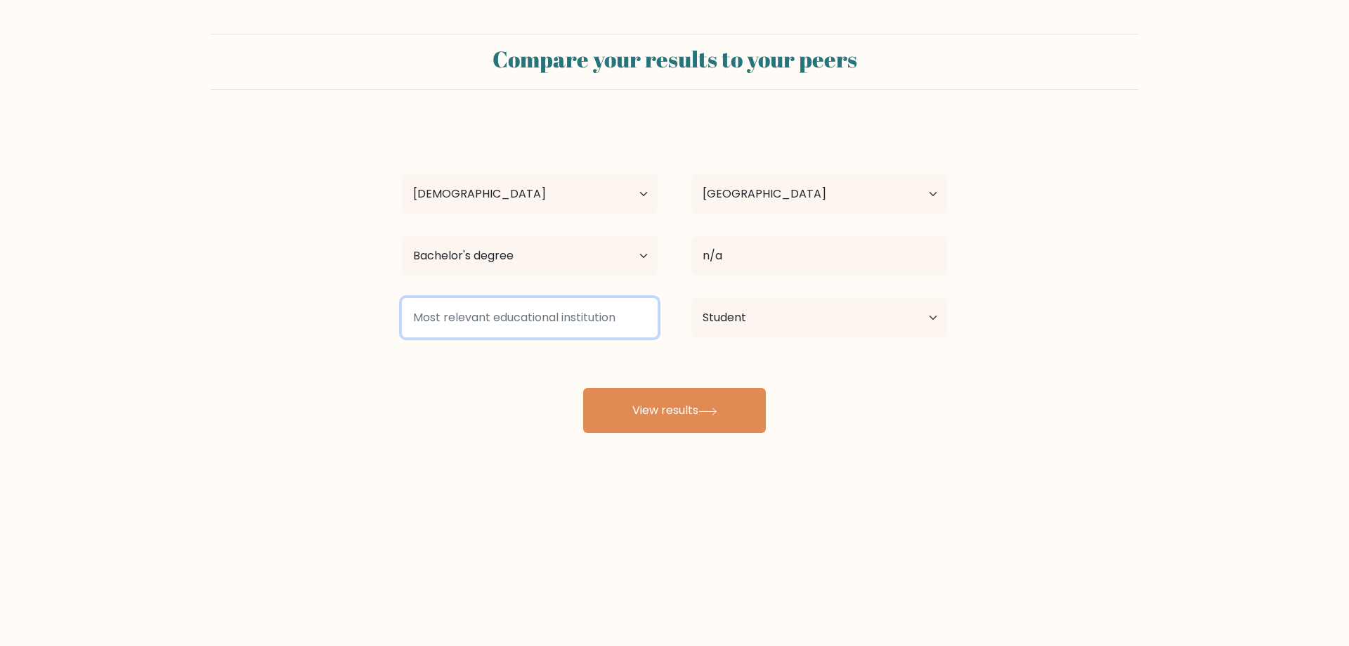
drag, startPoint x: 538, startPoint y: 321, endPoint x: 545, endPoint y: 318, distance: 7.6
click at [538, 319] on input at bounding box center [530, 317] width 256 height 39
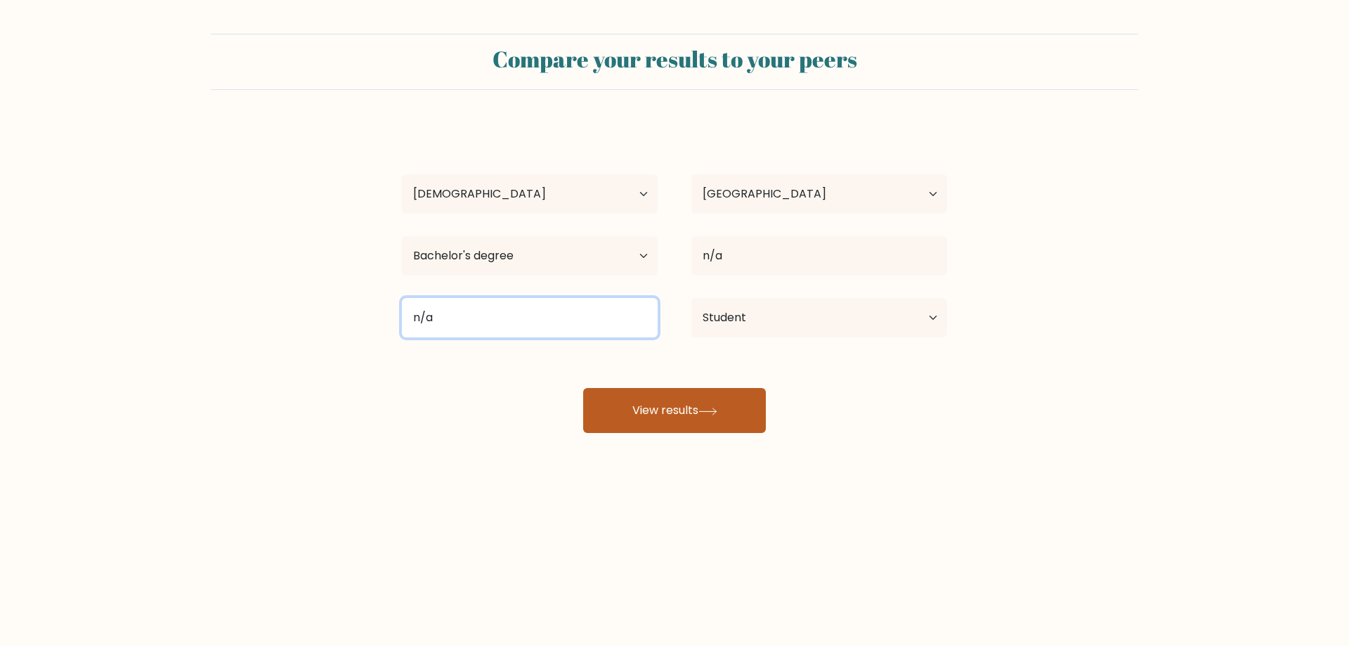
type input "n/a"
click at [707, 425] on button "View results" at bounding box center [674, 410] width 183 height 45
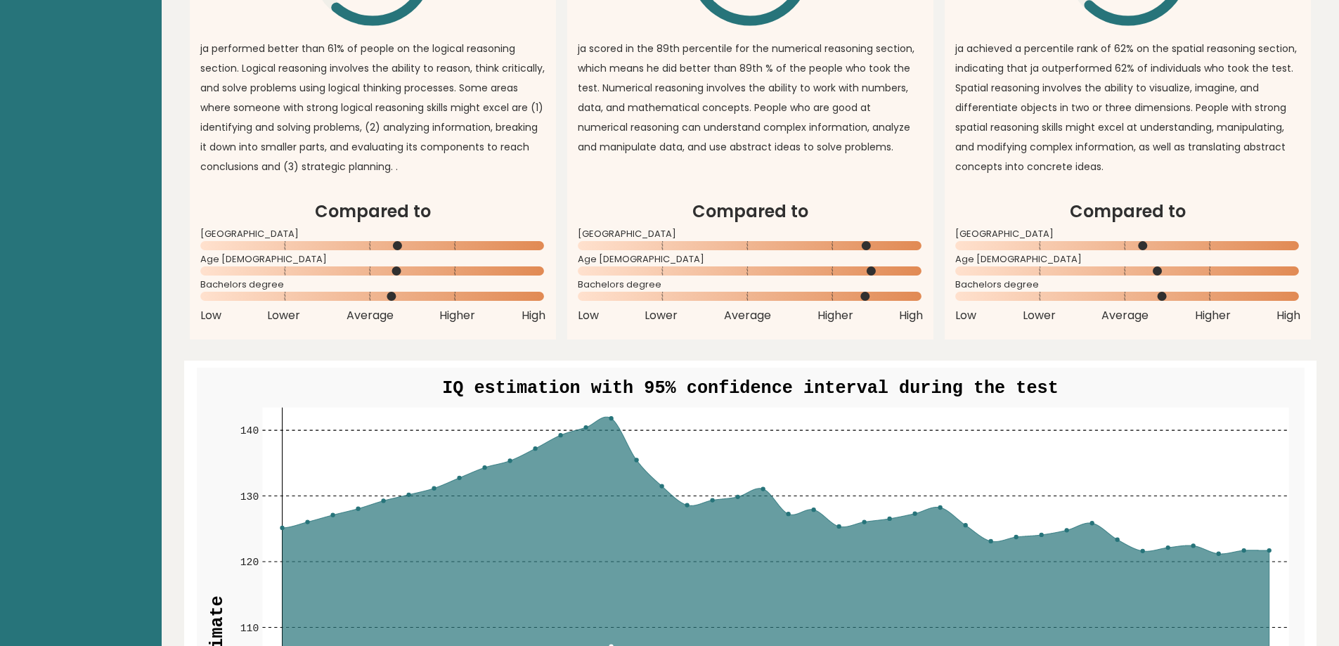
scroll to position [1687, 0]
